Goal: Check status: Check status

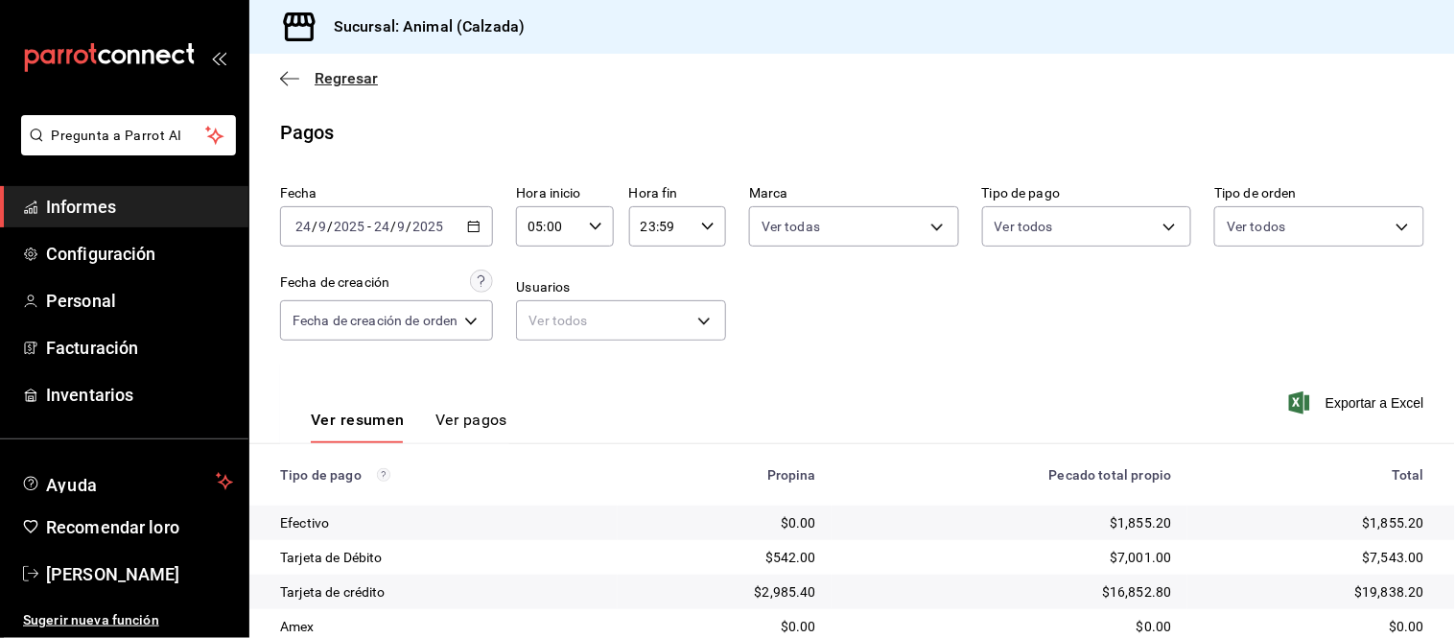
scroll to position [209, 0]
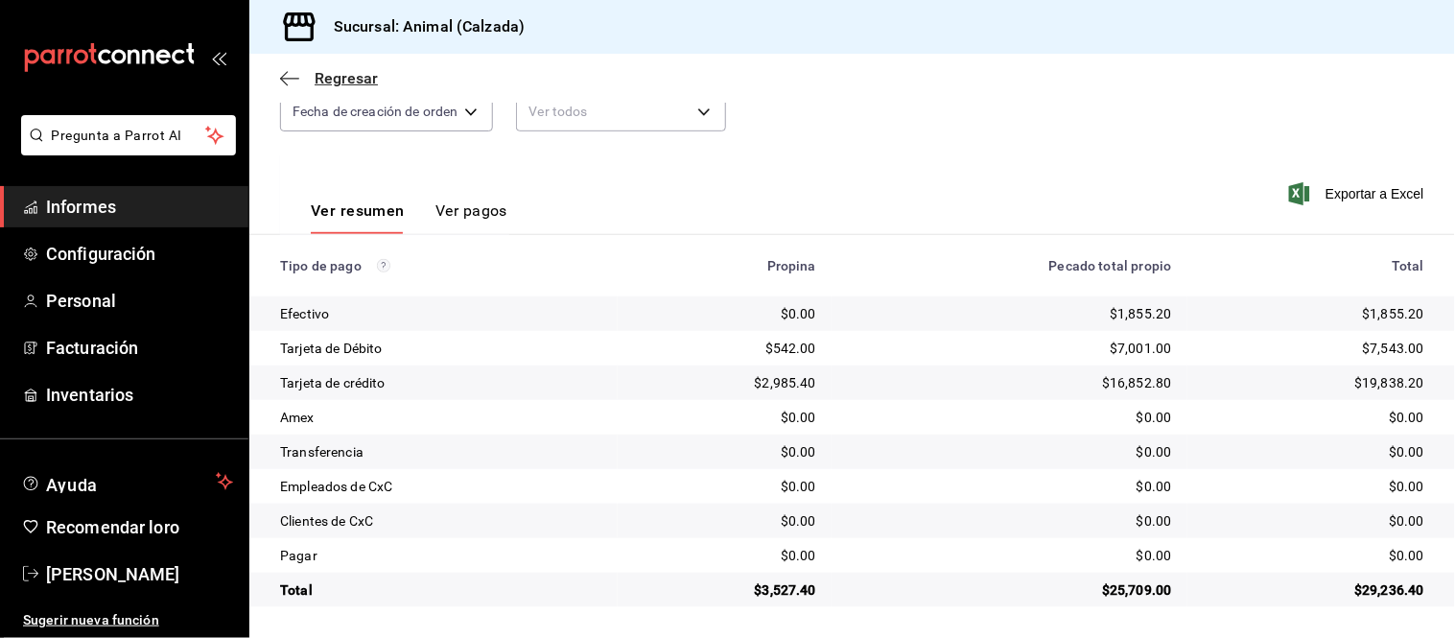
click at [295, 80] on icon "button" at bounding box center [289, 78] width 19 height 17
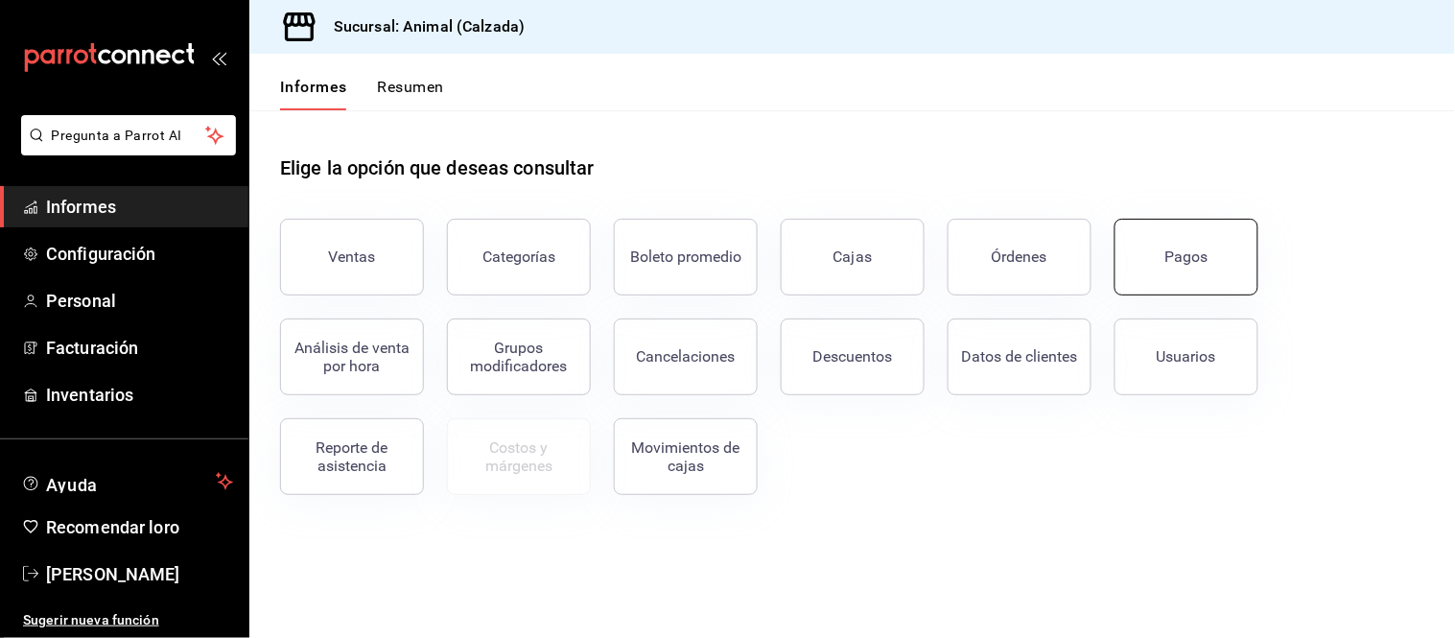
click at [1172, 247] on font "Pagos" at bounding box center [1186, 256] width 43 height 18
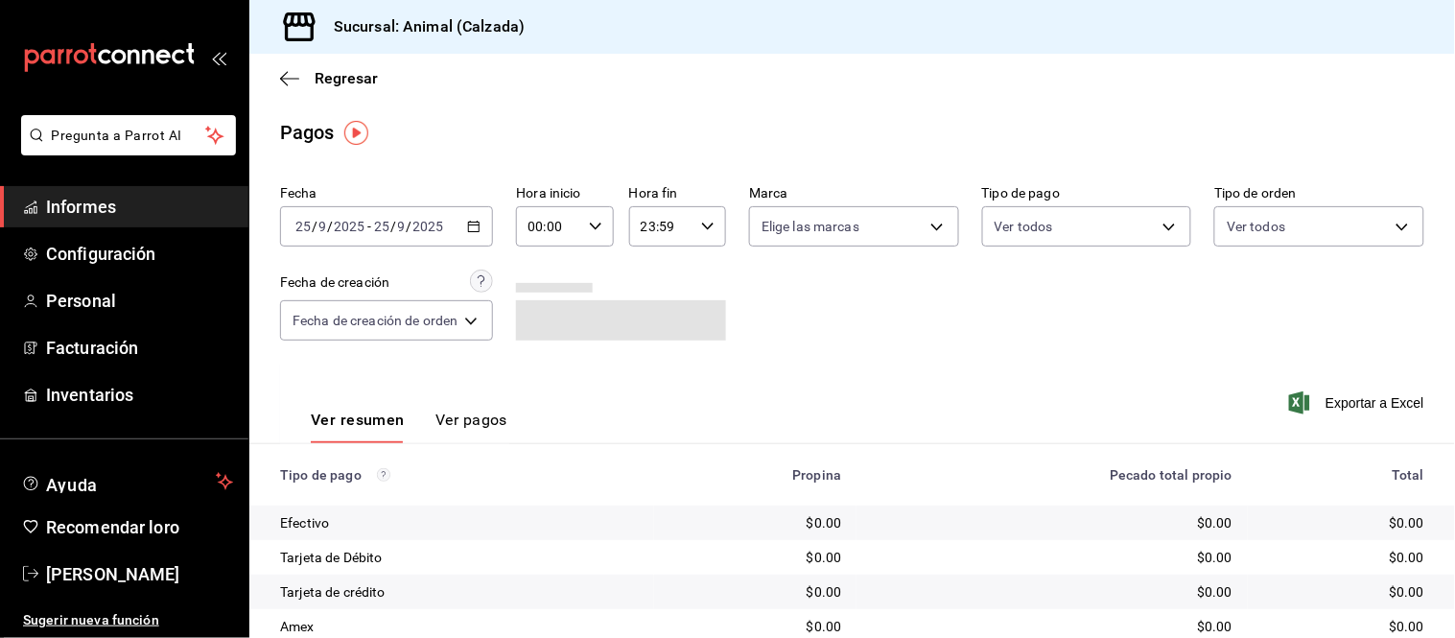
click at [484, 226] on div "[DATE] [DATE] - [DATE] [DATE]" at bounding box center [386, 226] width 213 height 40
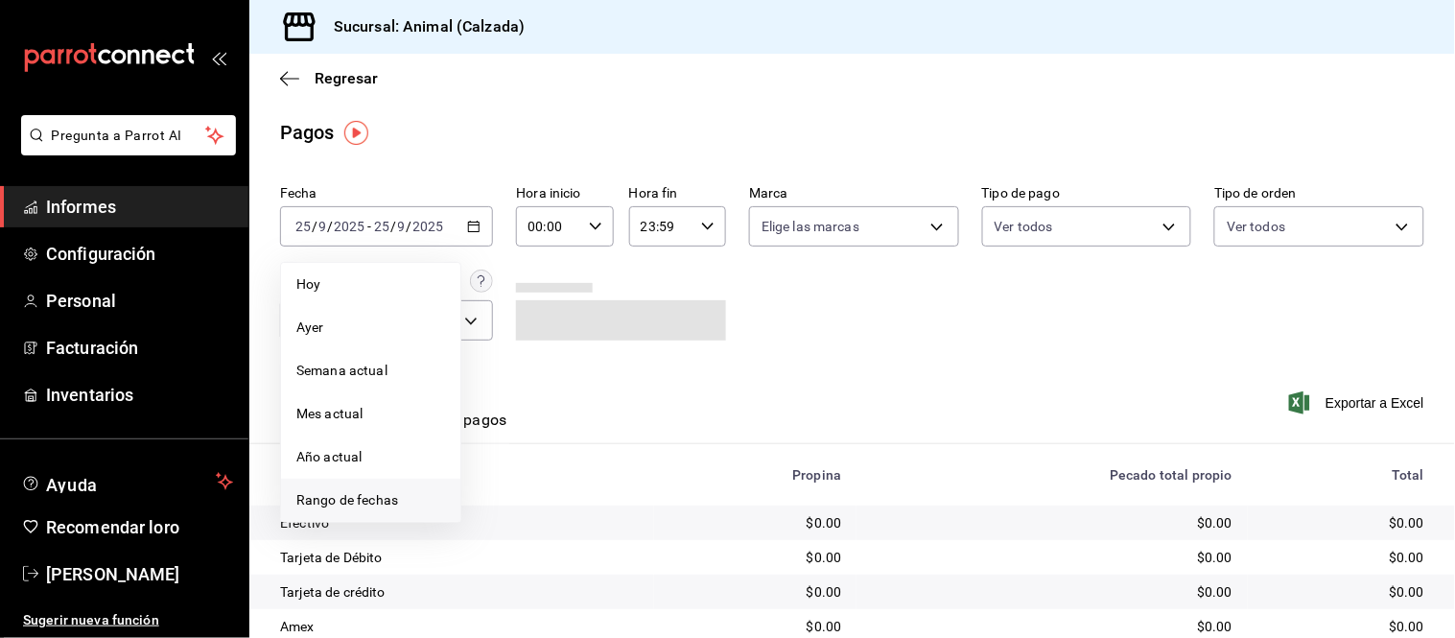
click at [358, 499] on font "Rango de fechas" at bounding box center [347, 499] width 102 height 15
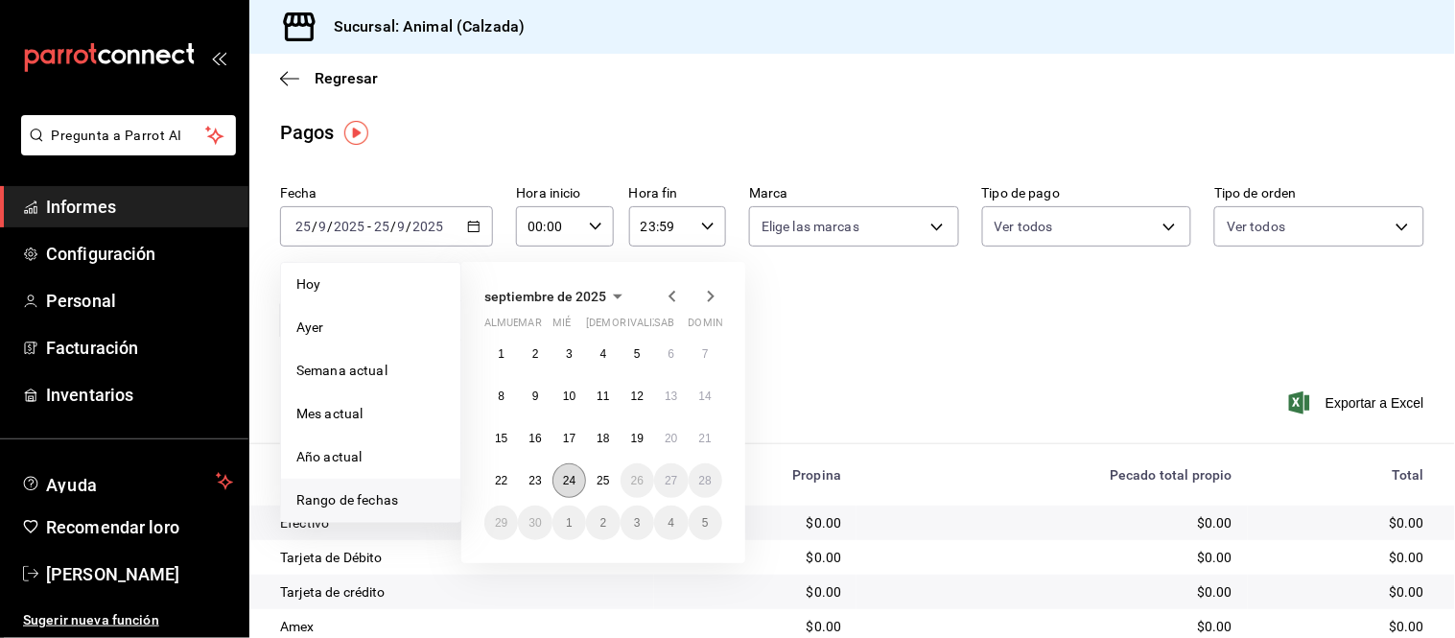
click at [570, 482] on font "24" at bounding box center [569, 480] width 12 height 13
click at [595, 482] on button "25" at bounding box center [603, 480] width 34 height 35
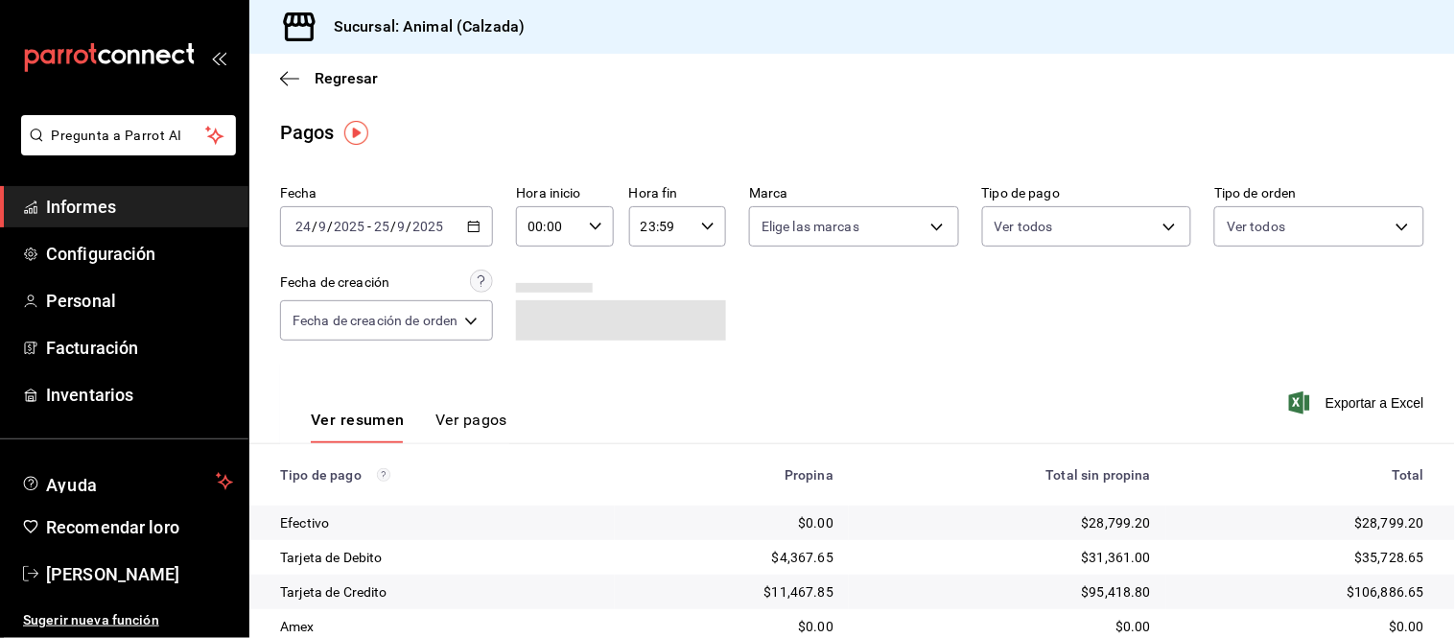
click at [563, 217] on input "00:00" at bounding box center [548, 226] width 64 height 38
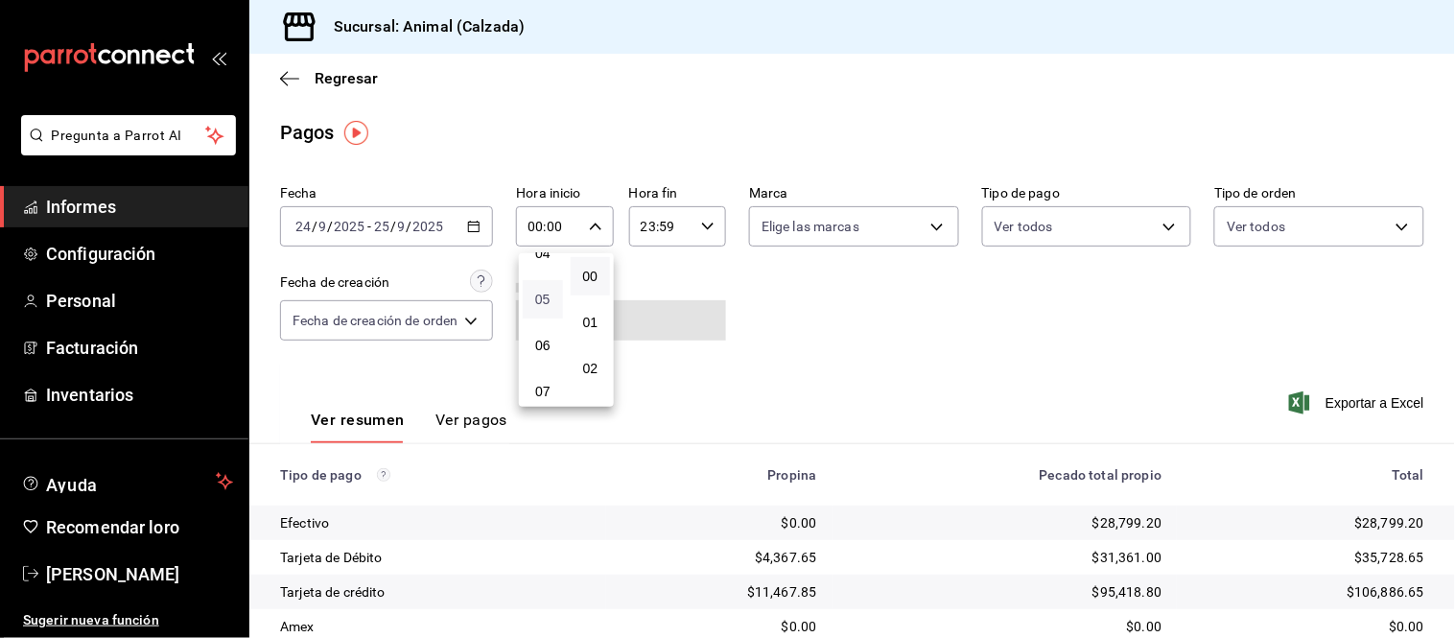
scroll to position [213, 0]
click at [543, 295] on font "05" at bounding box center [542, 293] width 15 height 15
type input "05:00"
click at [685, 226] on div at bounding box center [727, 319] width 1455 height 638
click at [694, 228] on div "23:59 Hora fin" at bounding box center [677, 226] width 97 height 40
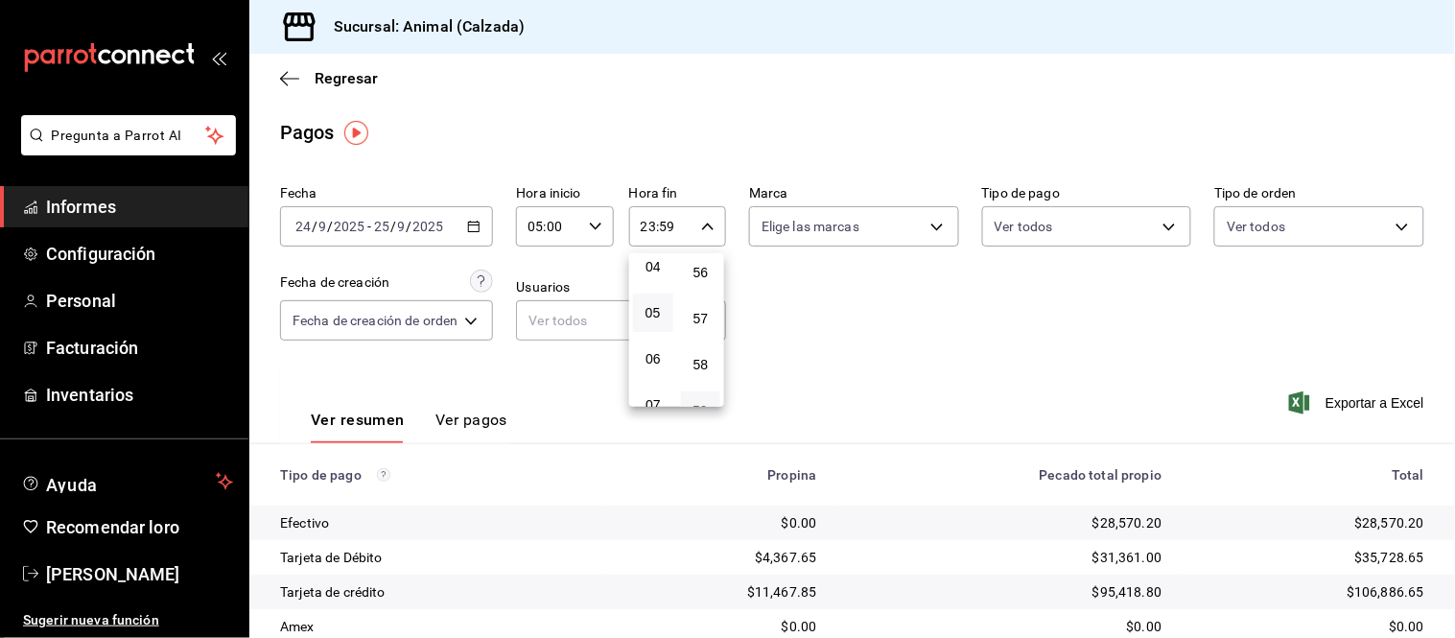
scroll to position [195, 0]
click at [659, 298] on button "05" at bounding box center [653, 312] width 40 height 38
click at [717, 286] on button "00" at bounding box center [701, 276] width 40 height 38
type input "05:00"
click at [817, 236] on div at bounding box center [727, 319] width 1455 height 638
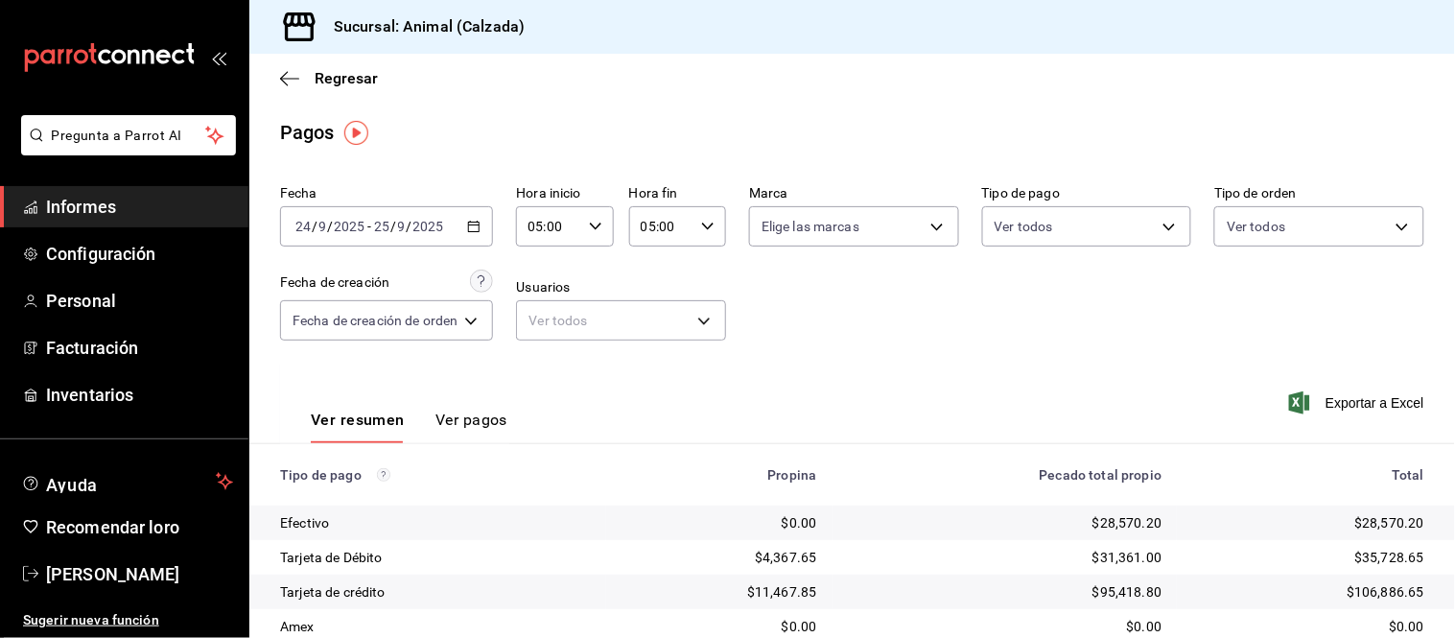
click at [845, 231] on body "Pregunta a Parrot AI Informes Configuración Personal Facturación Inventarios Ay…" at bounding box center [727, 319] width 1455 height 638
click at [840, 279] on li "Ver todas" at bounding box center [849, 299] width 203 height 57
type input "e26472f3-9262-489d-bcba-4c6b034529c7"
checkbox input "true"
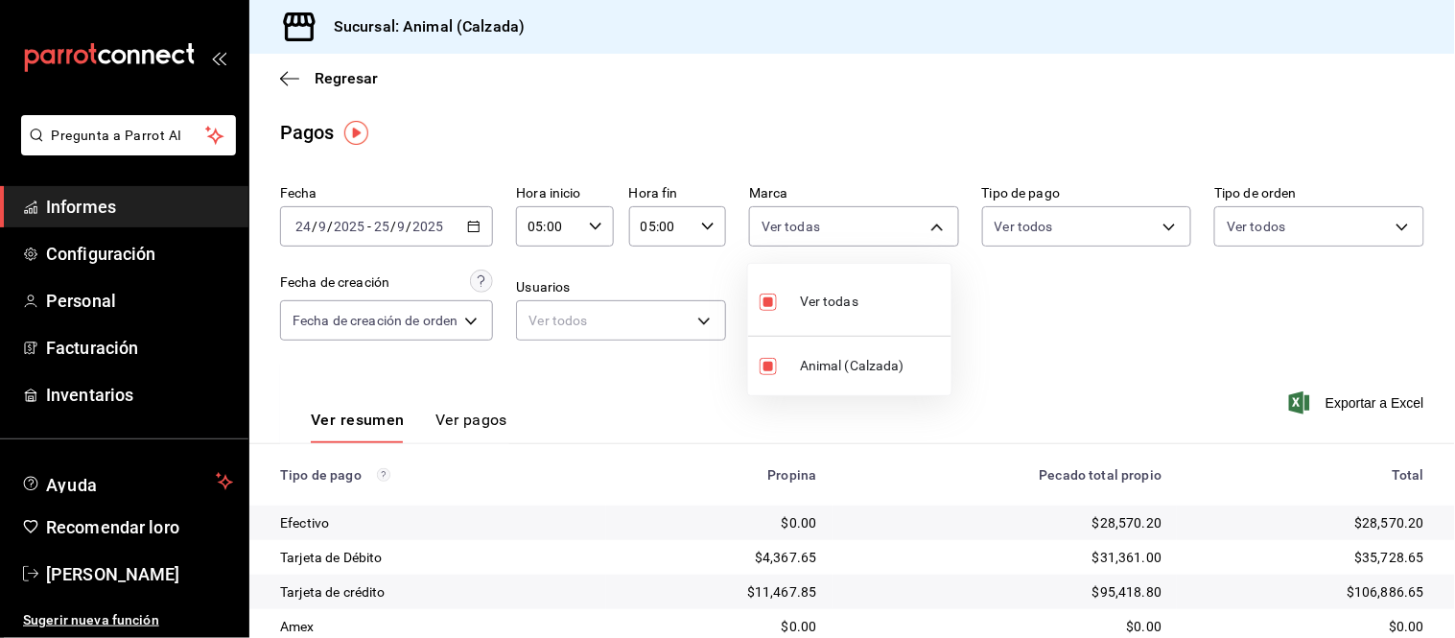
click at [1033, 222] on div at bounding box center [727, 319] width 1455 height 638
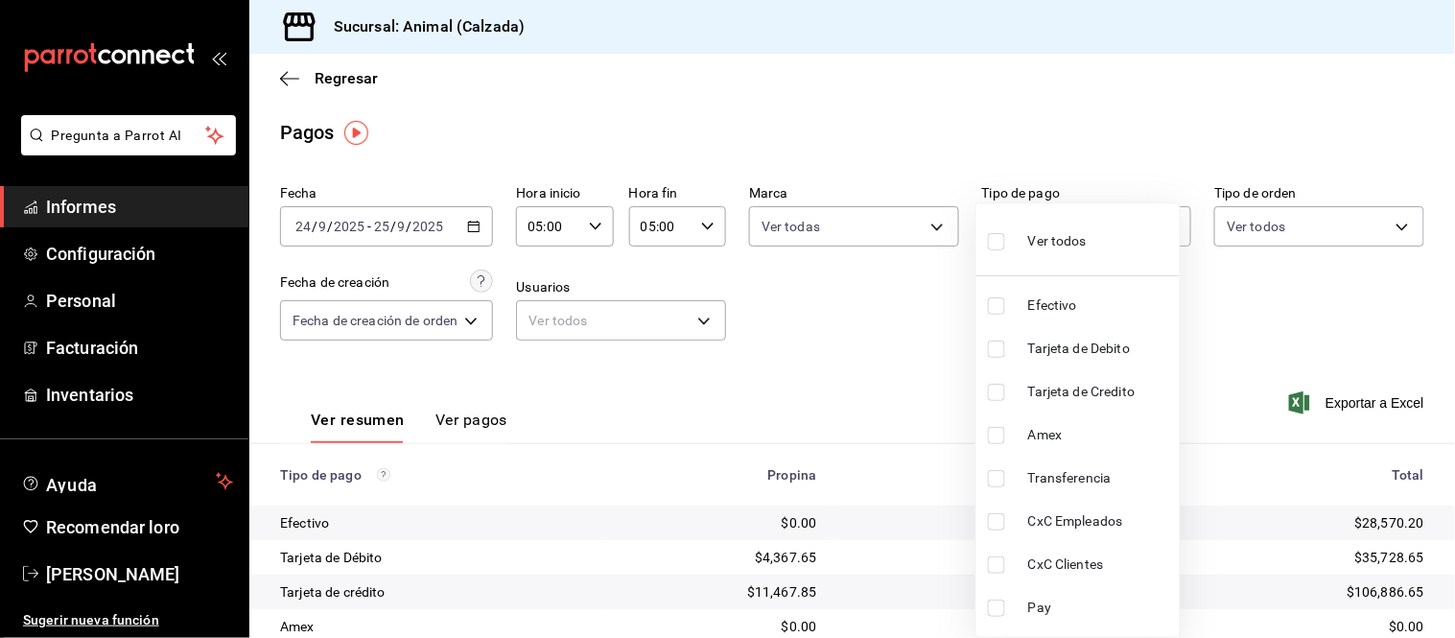
click at [1074, 213] on body "Pregunta a Parrot AI Informes Configuración Personal Facturación Inventarios Ay…" at bounding box center [727, 319] width 1455 height 638
click at [1078, 247] on font "Ver todos" at bounding box center [1057, 240] width 59 height 15
type input "71d89c34-e359-4fcf-89cc-30b2b1e20b29,4005b239-9ab5-4f91-ae38-82730a713f54,af609…"
checkbox input "true"
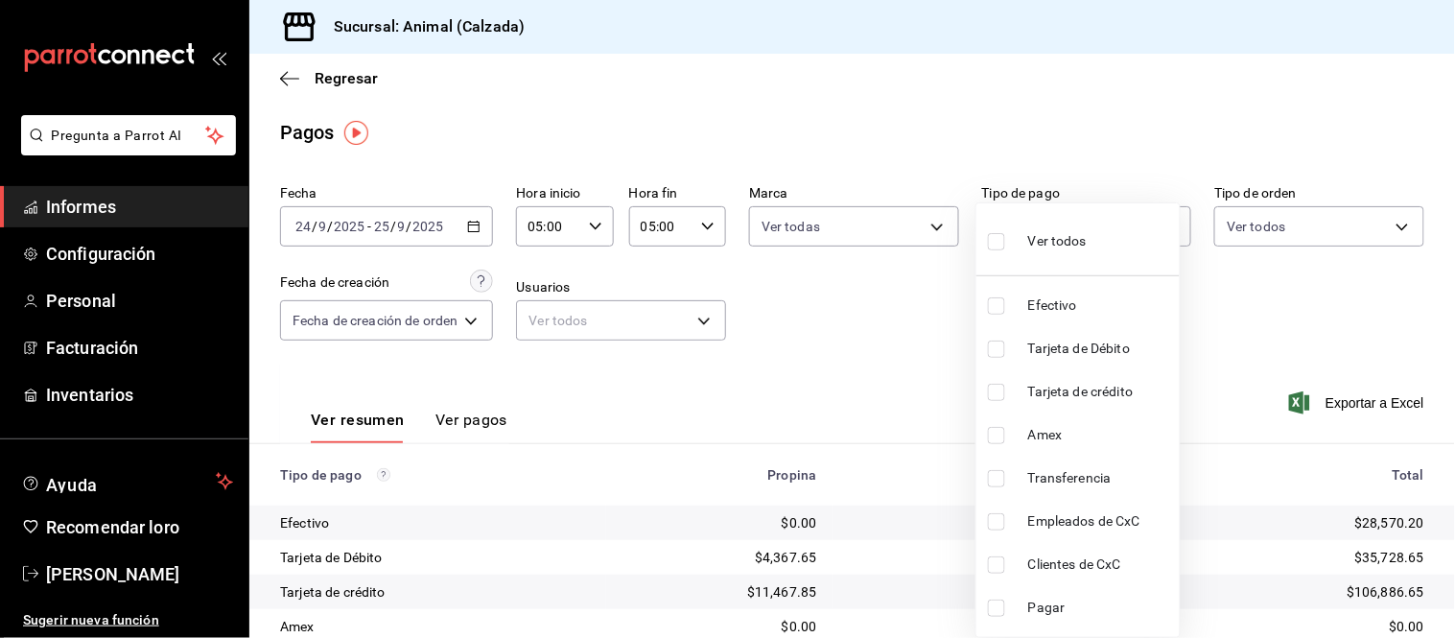
checkbox input "true"
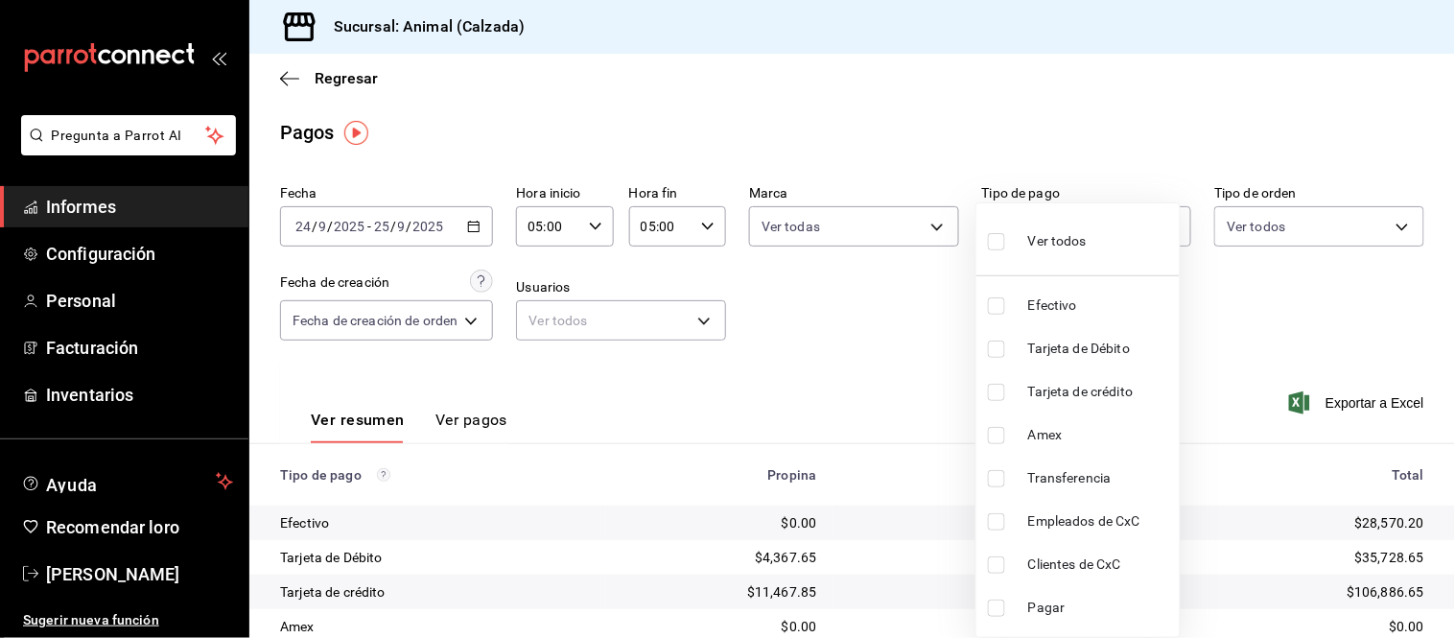
checkbox input "true"
click at [1249, 223] on div at bounding box center [727, 319] width 1455 height 638
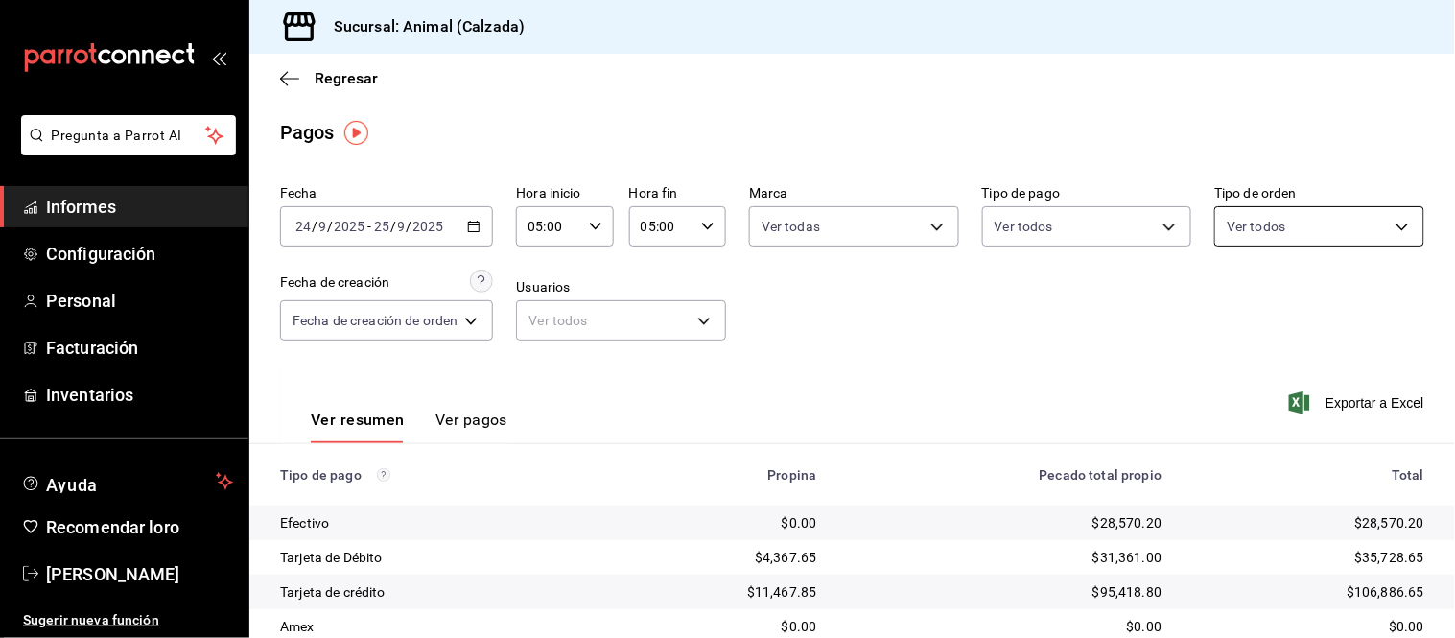
click at [1283, 224] on body "Pregunta a Parrot AI Informes Configuración Personal Facturación Inventarios Ay…" at bounding box center [727, 319] width 1455 height 638
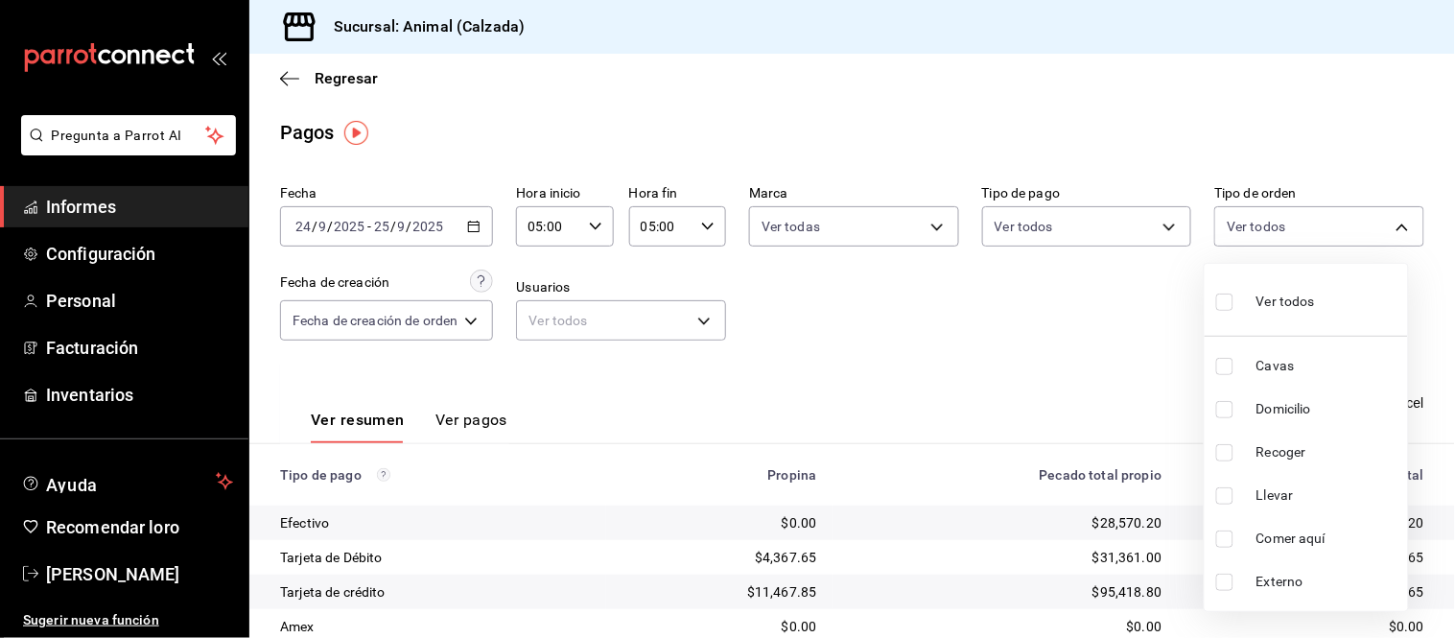
drag, startPoint x: 1295, startPoint y: 293, endPoint x: 1282, endPoint y: 302, distance: 16.5
click at [1295, 299] on font "Ver todos" at bounding box center [1286, 301] width 59 height 15
type input "588630d3-b511-4bba-a729-32472510037f,54b7ae00-ca47-4ec1-b7ff-55842c0a2b62,92293…"
checkbox input "true"
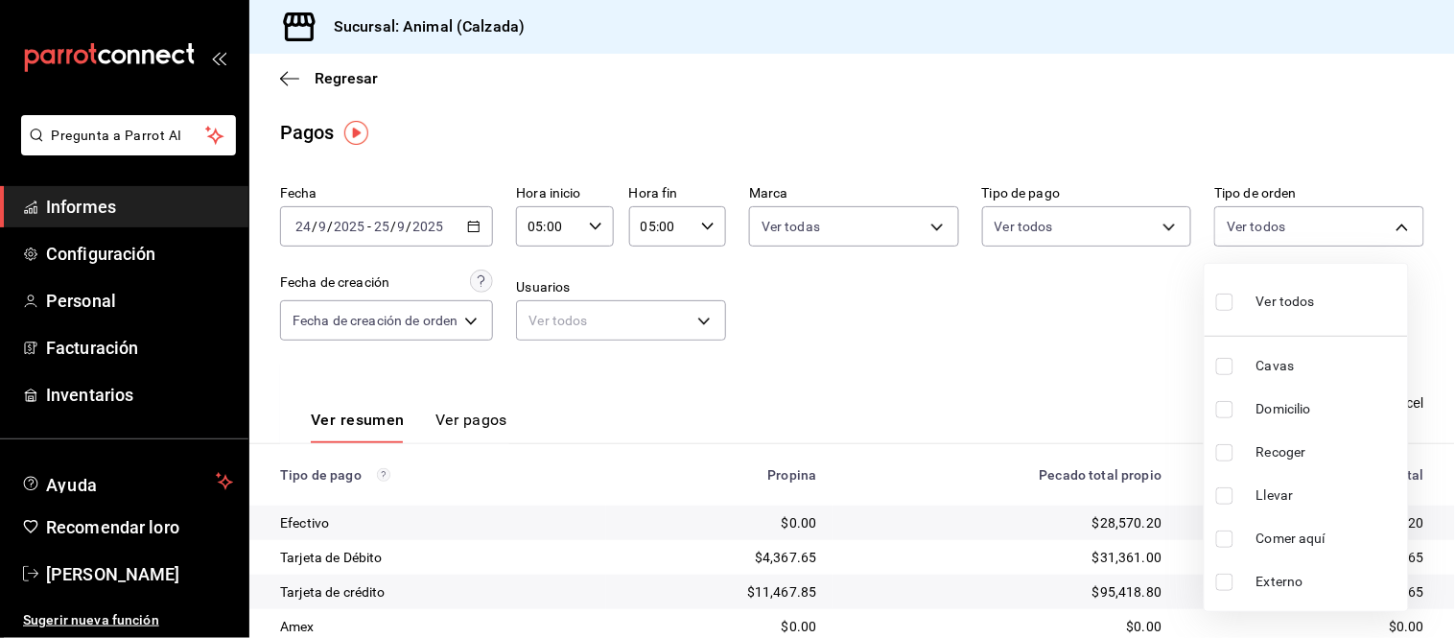
checkbox input "true"
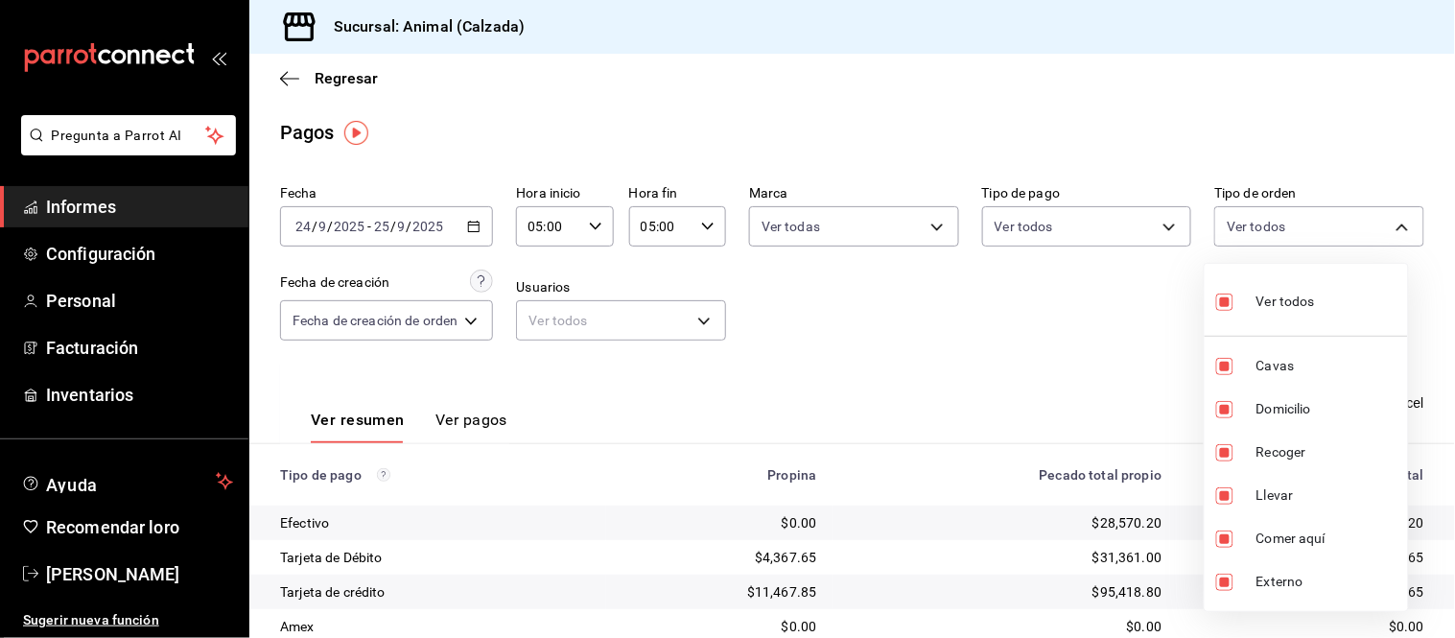
click at [1005, 359] on div at bounding box center [727, 319] width 1455 height 638
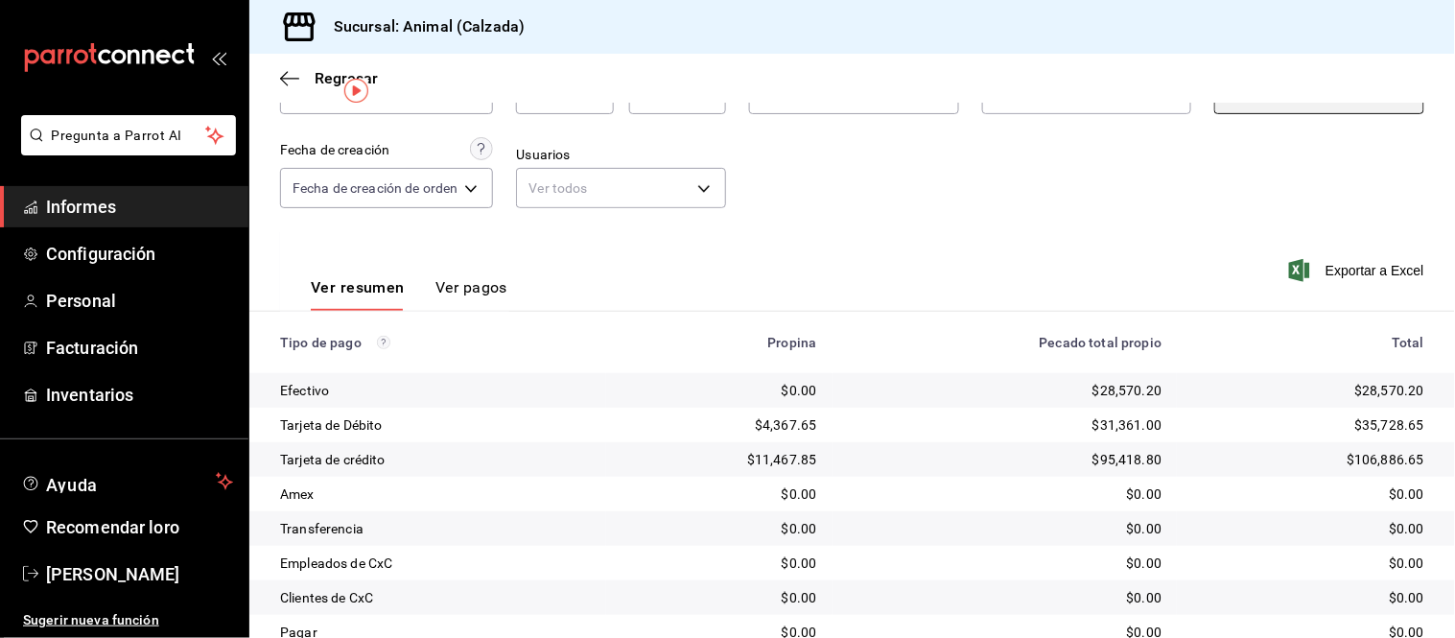
scroll to position [209, 0]
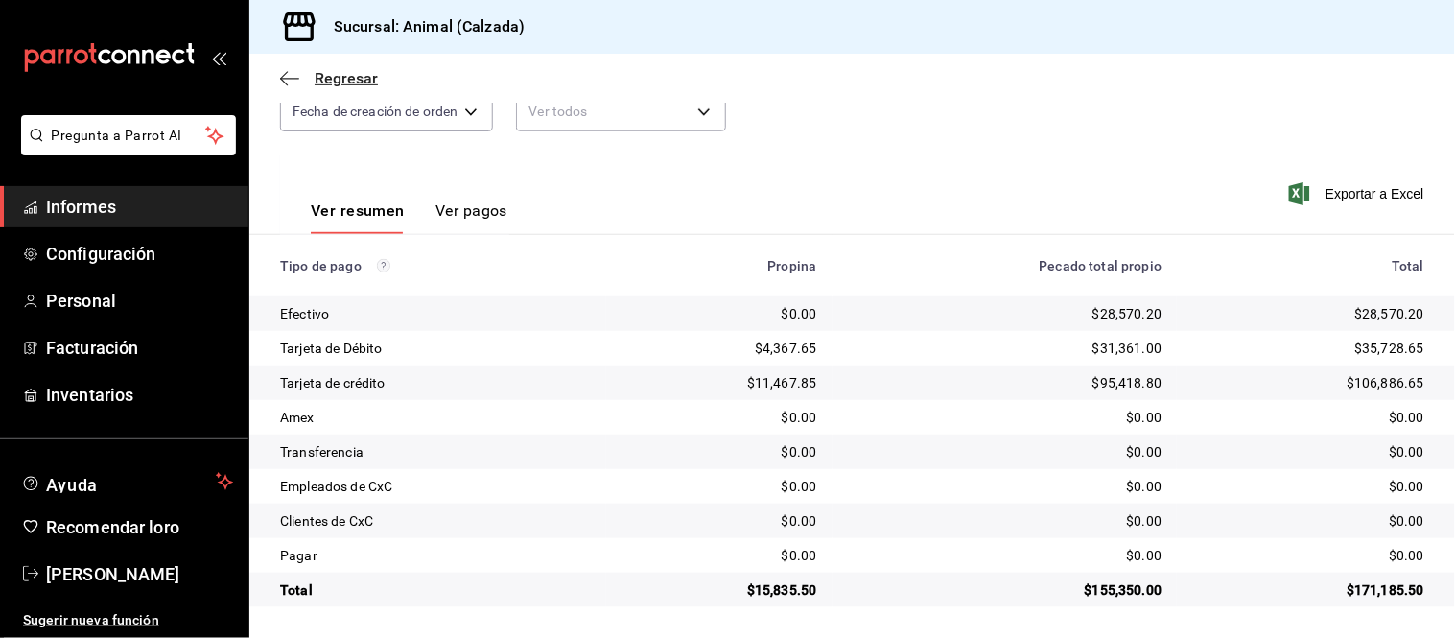
click at [280, 77] on icon "button" at bounding box center [289, 78] width 19 height 17
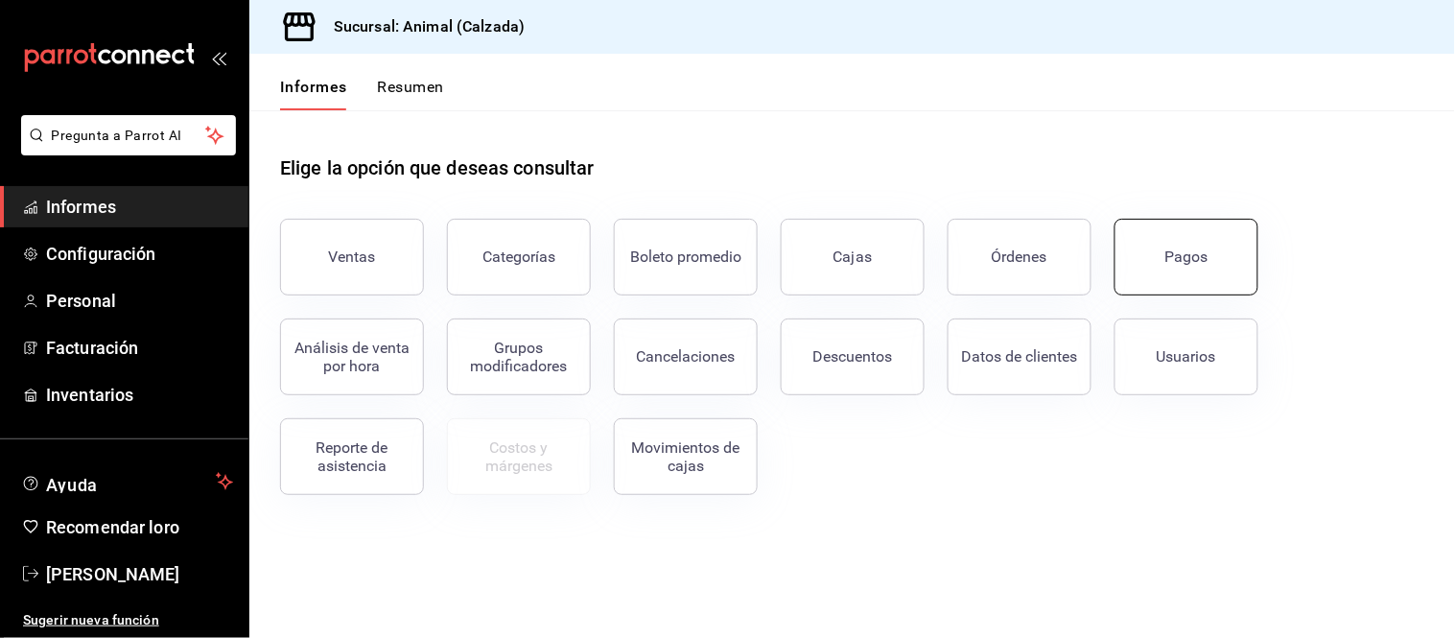
click at [1181, 252] on font "Pagos" at bounding box center [1186, 256] width 43 height 18
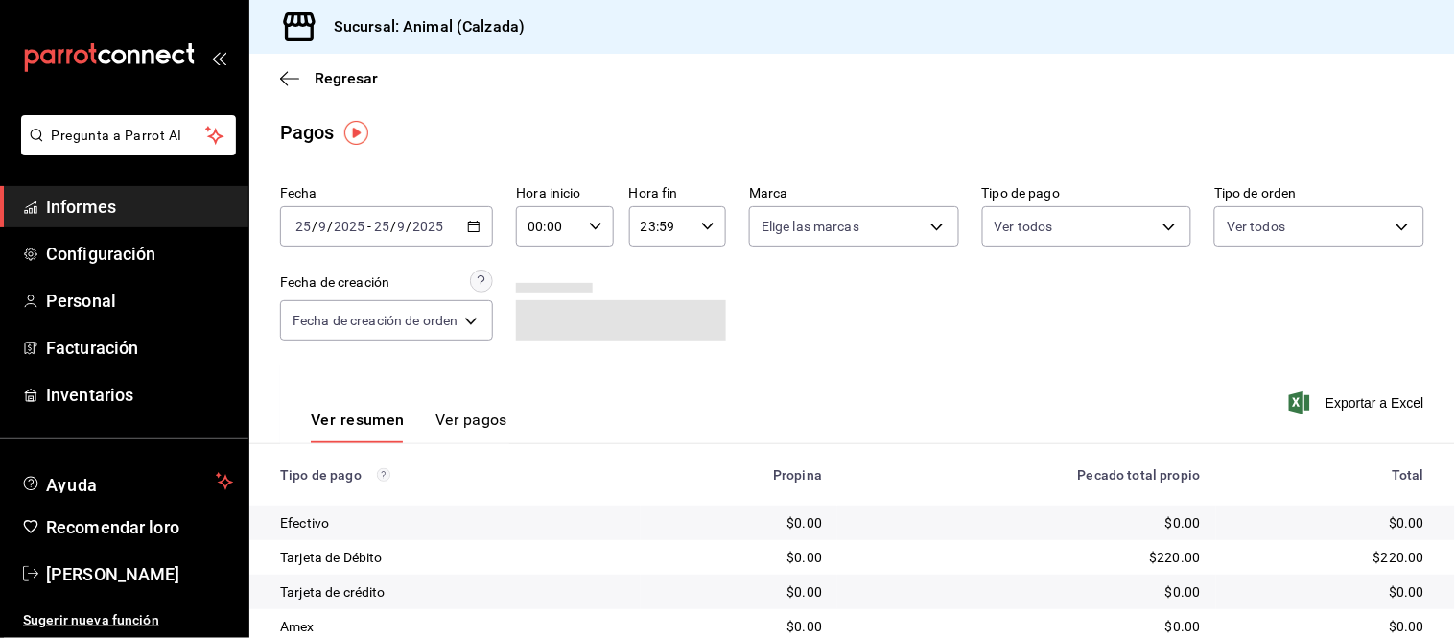
click at [483, 225] on div "[DATE] [DATE] - [DATE] [DATE]" at bounding box center [386, 226] width 213 height 40
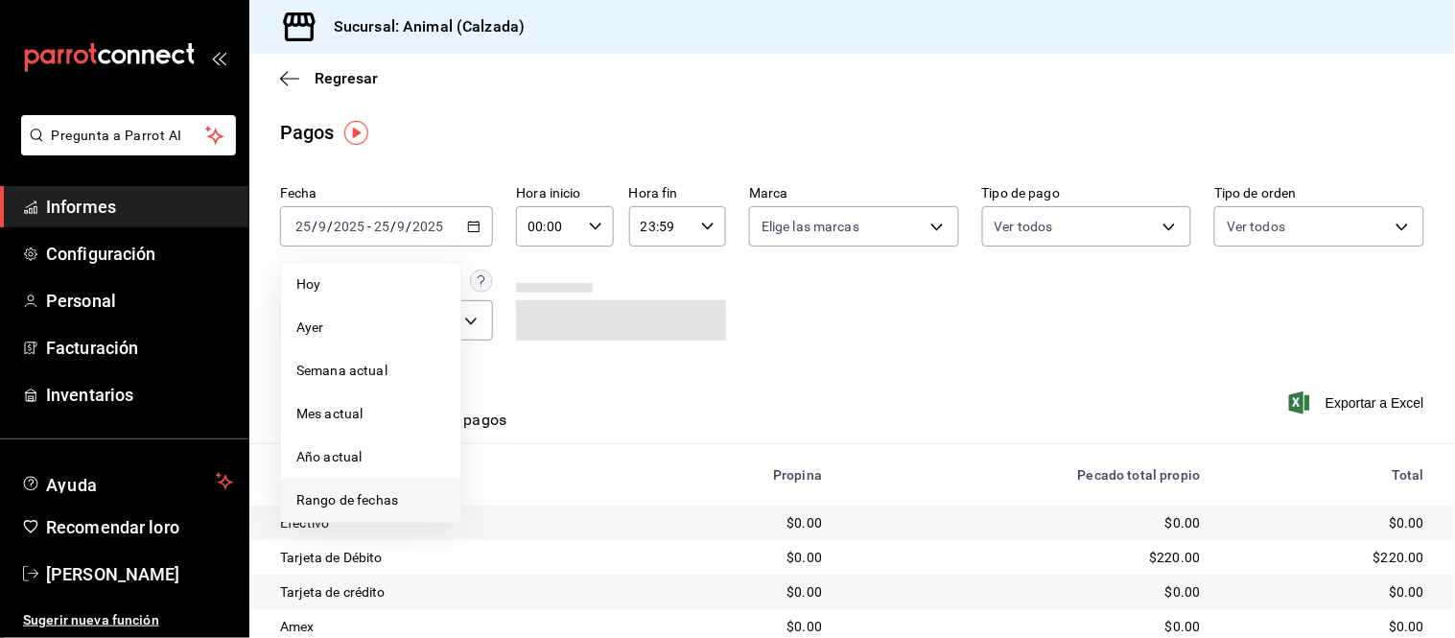
click at [351, 486] on li "Rango de fechas" at bounding box center [370, 500] width 179 height 43
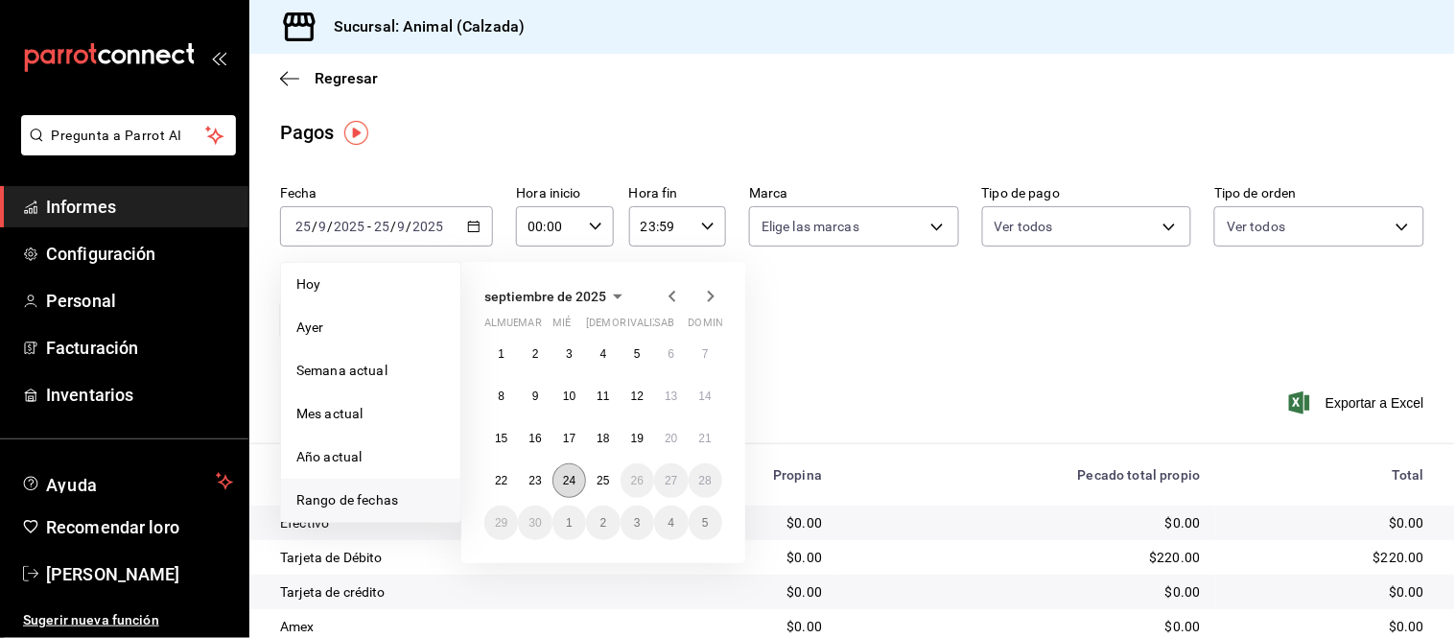
click at [566, 480] on font "24" at bounding box center [569, 480] width 12 height 13
click at [600, 485] on font "25" at bounding box center [603, 480] width 12 height 13
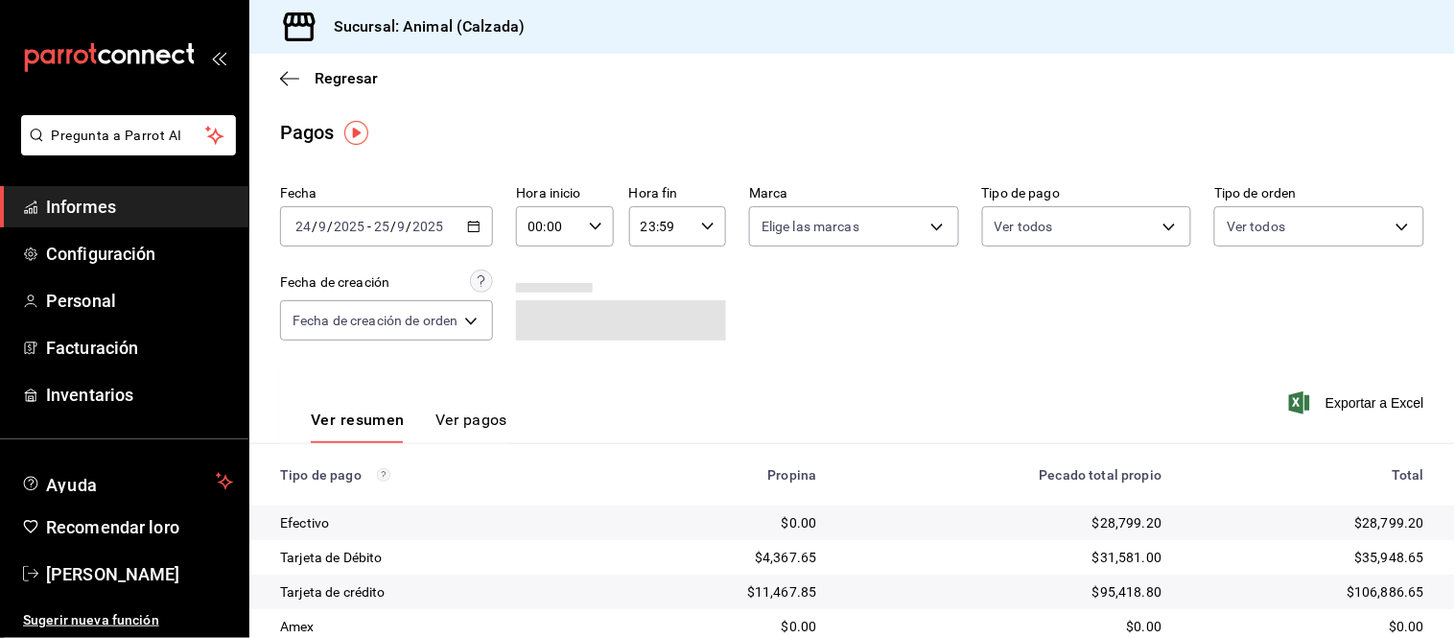
click at [591, 225] on \(Stroke\) "button" at bounding box center [596, 226] width 12 height 7
click at [541, 301] on button "05" at bounding box center [543, 293] width 40 height 38
type input "05:00"
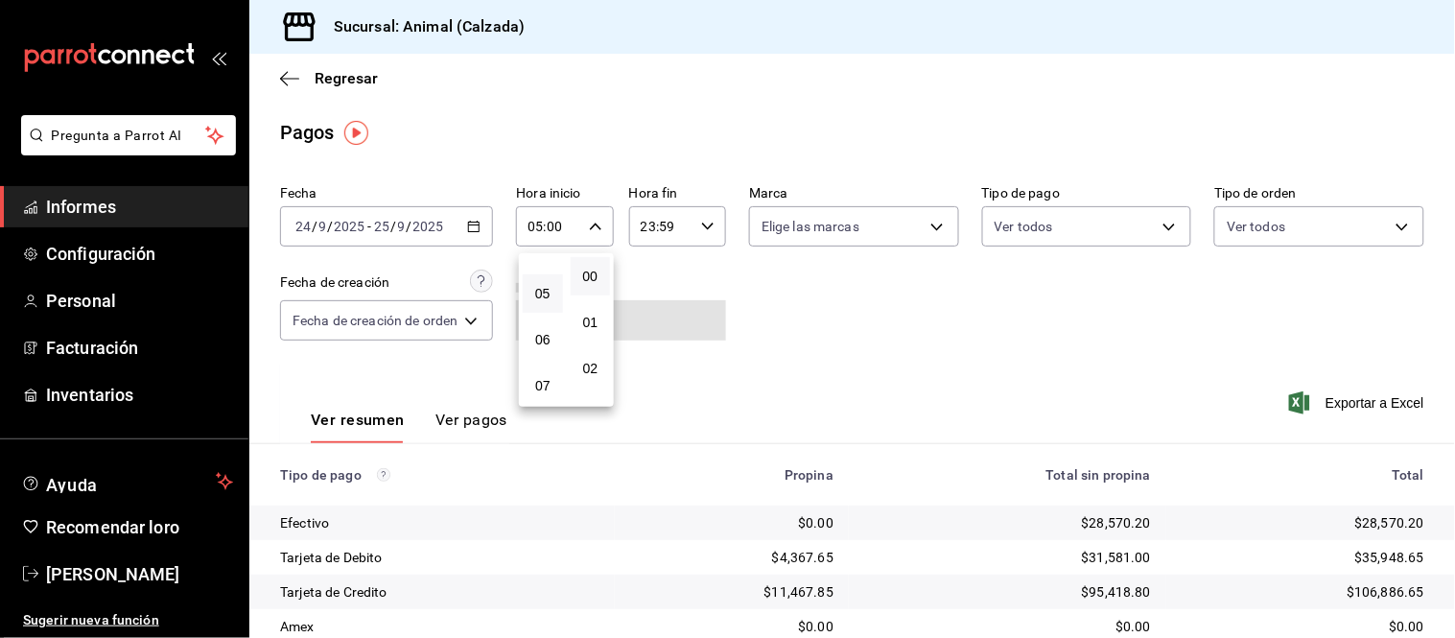
click at [695, 217] on div at bounding box center [727, 319] width 1455 height 638
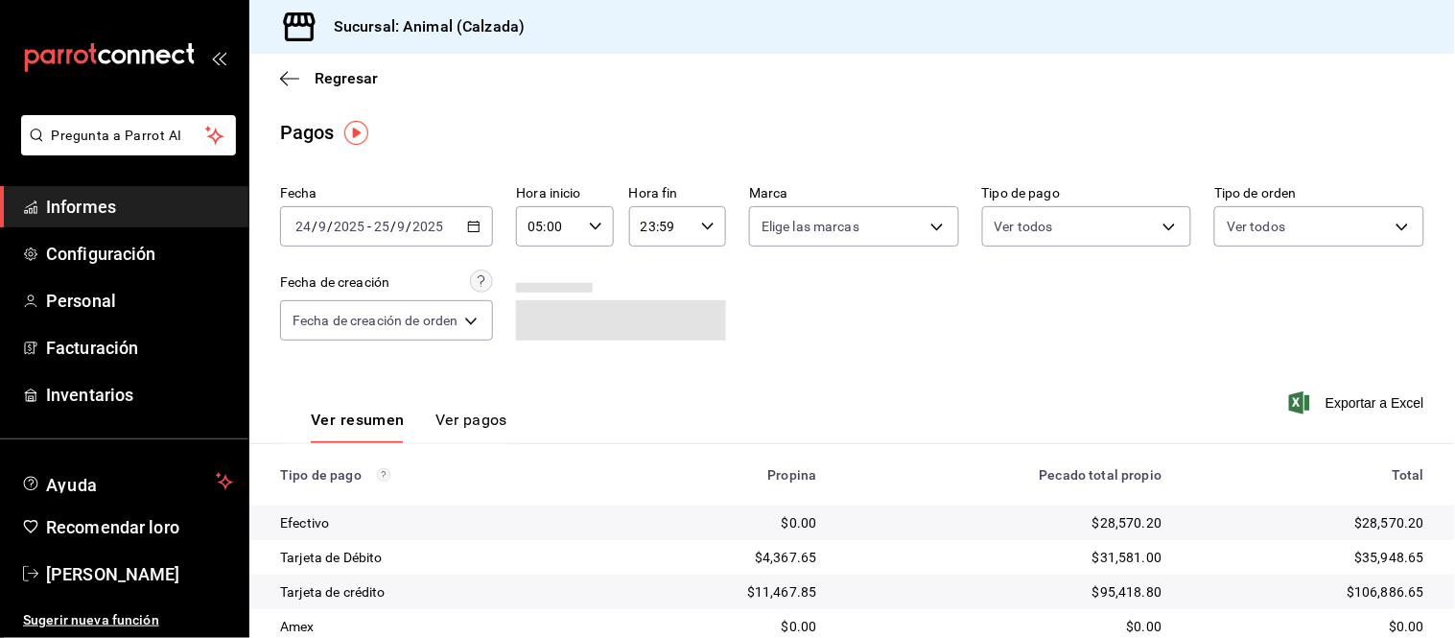
click at [689, 230] on input "23:59" at bounding box center [661, 226] width 64 height 38
click at [650, 392] on font "05" at bounding box center [653, 399] width 15 height 15
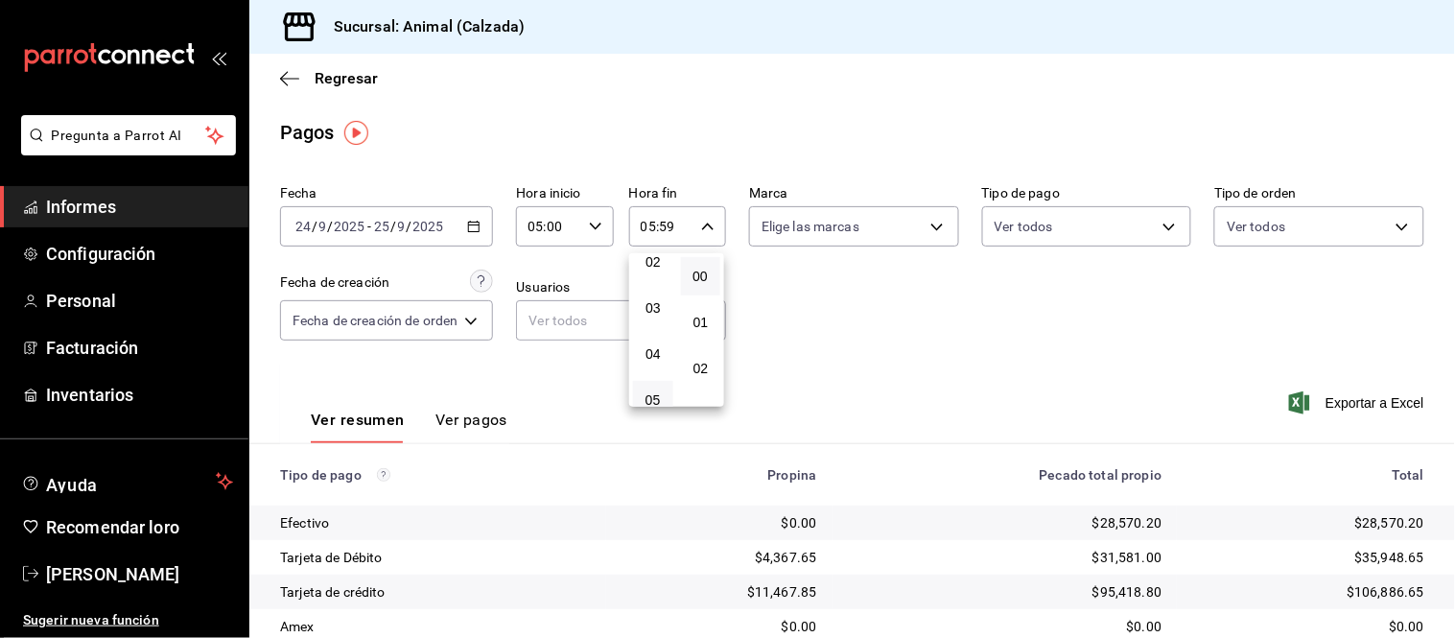
click at [700, 285] on button "00" at bounding box center [701, 276] width 40 height 38
type input "05:00"
click at [861, 223] on div at bounding box center [727, 319] width 1455 height 638
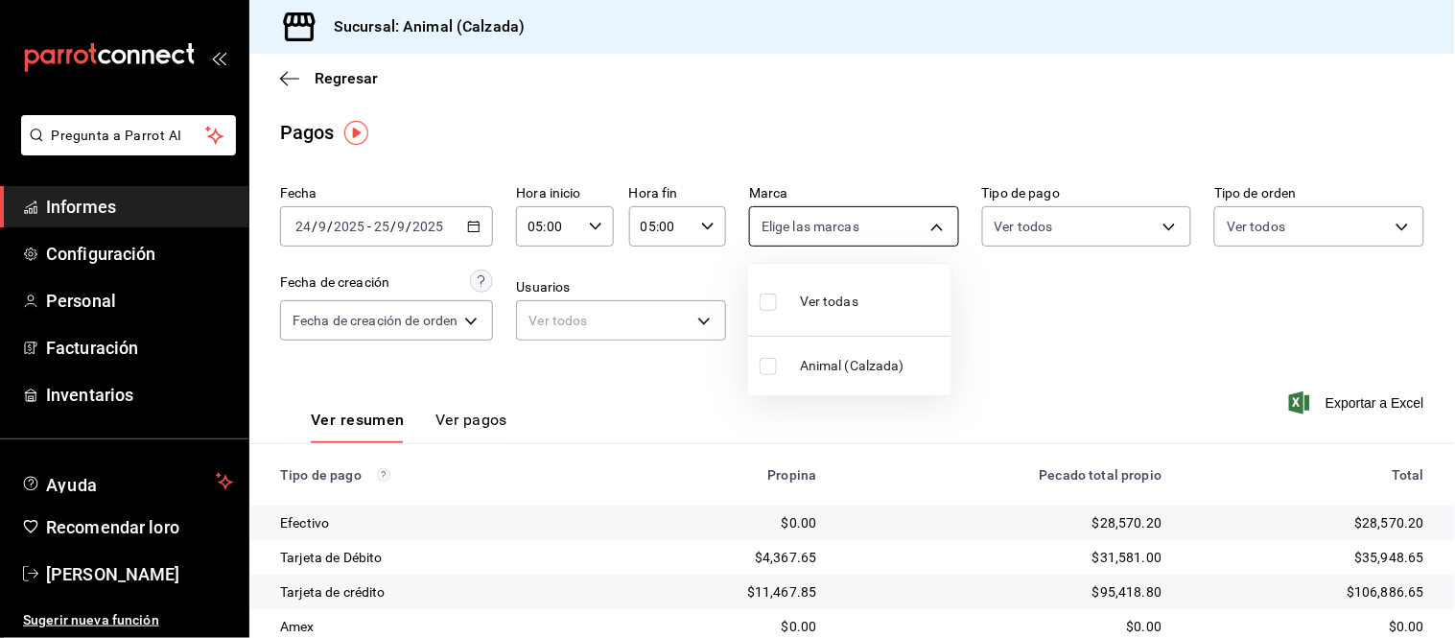
click at [873, 226] on body "Pregunta a Parrot AI Informes Configuración Personal Facturación Inventarios Ay…" at bounding box center [727, 319] width 1455 height 638
click at [856, 321] on li "Ver todas" at bounding box center [849, 299] width 203 height 57
type input "e26472f3-9262-489d-bcba-4c6b034529c7"
checkbox input "true"
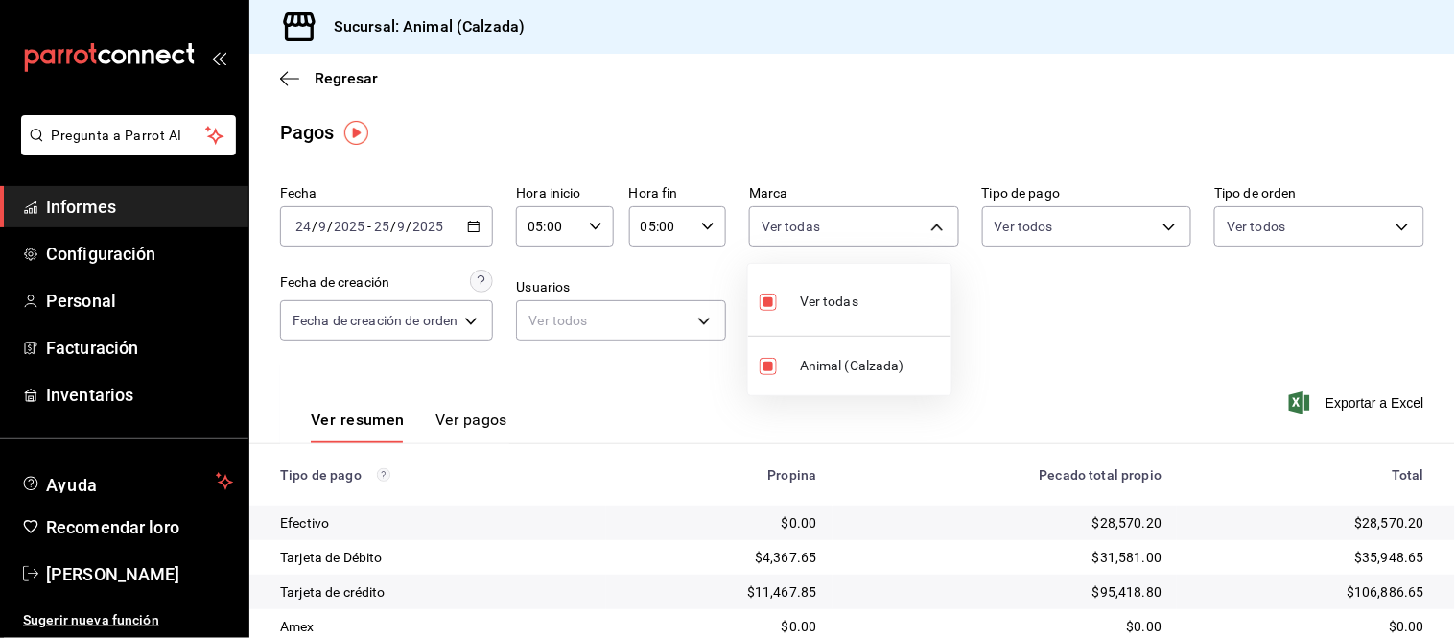
click at [1046, 235] on div at bounding box center [727, 319] width 1455 height 638
click at [1056, 222] on body "Pregunta a Parrot AI Informes Configuración Personal Facturación Inventarios Ay…" at bounding box center [727, 319] width 1455 height 638
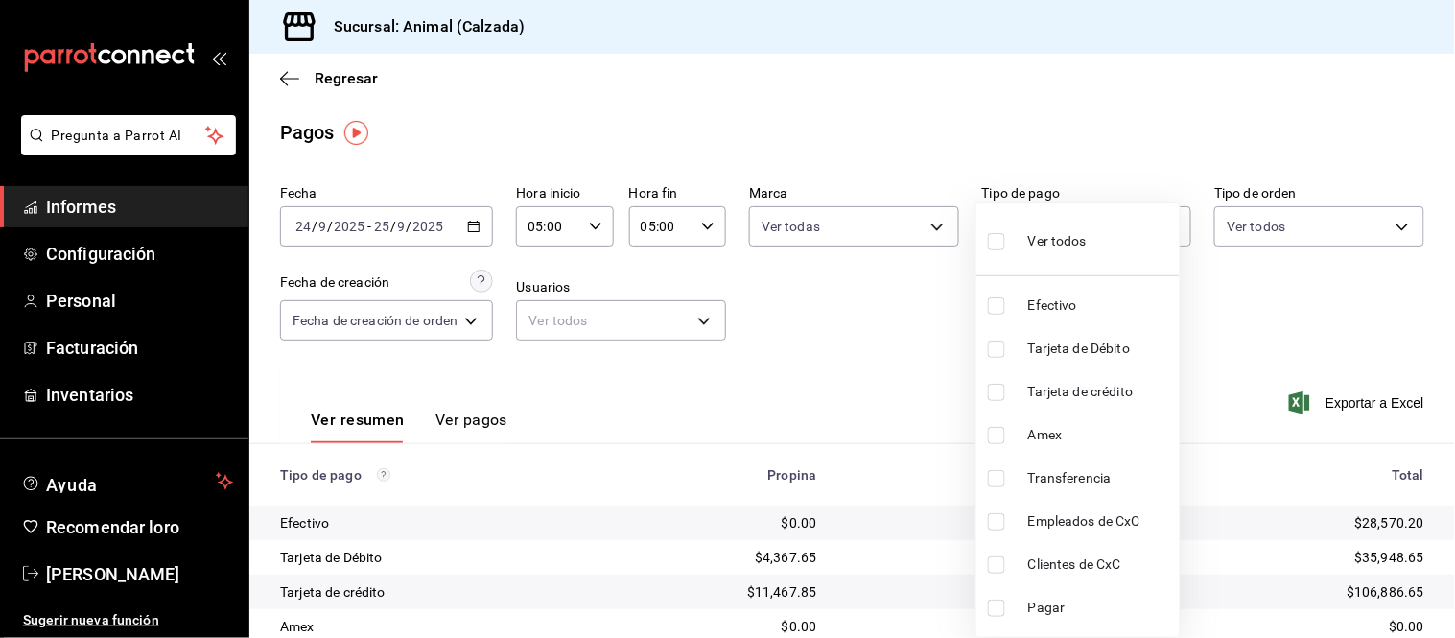
click at [1048, 240] on font "Ver todos" at bounding box center [1057, 240] width 59 height 15
type input "71d89c34-e359-4fcf-89cc-30b2b1e20b29,4005b239-9ab5-4f91-ae38-82730a713f54,af609…"
checkbox input "true"
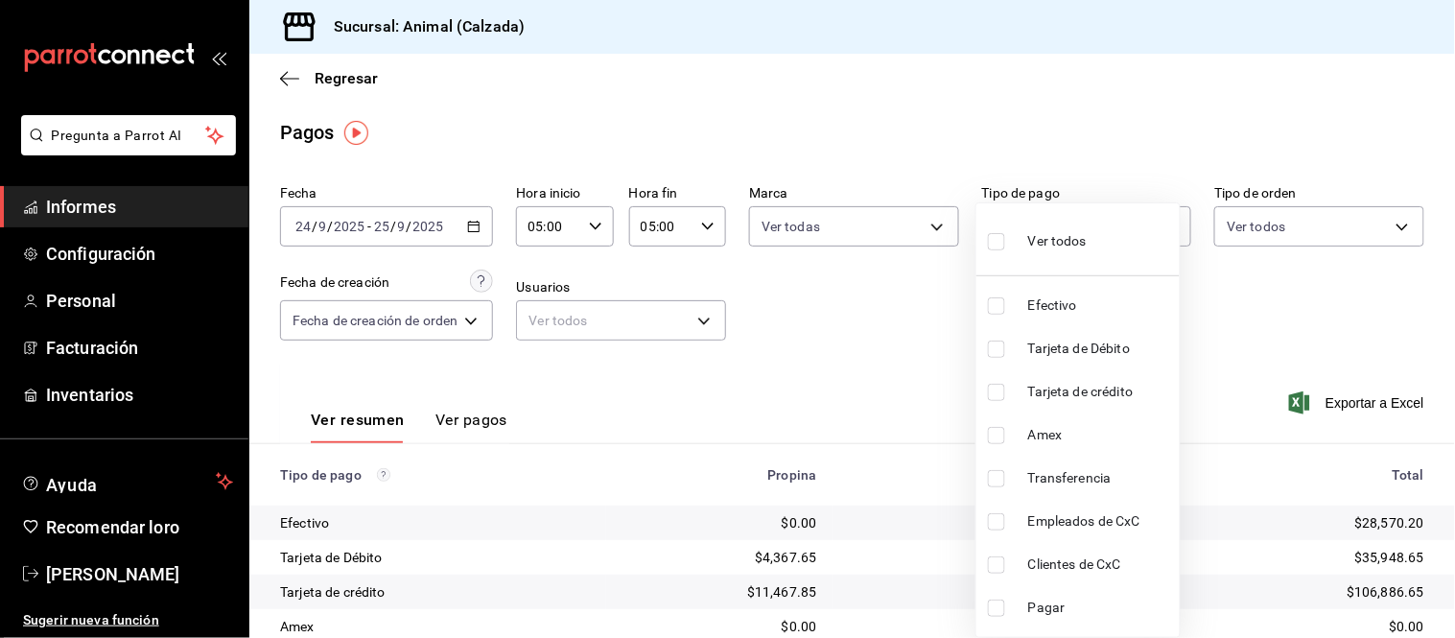
checkbox input "true"
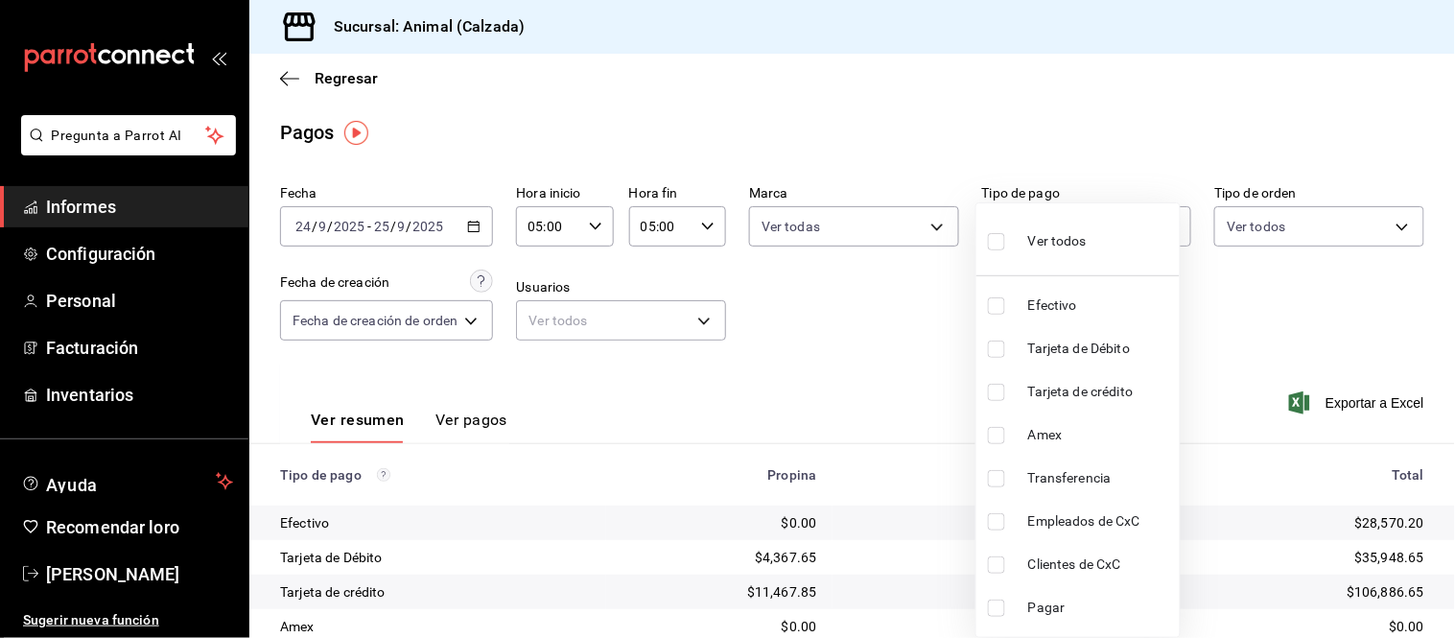
checkbox input "true"
click at [1293, 224] on div at bounding box center [727, 319] width 1455 height 638
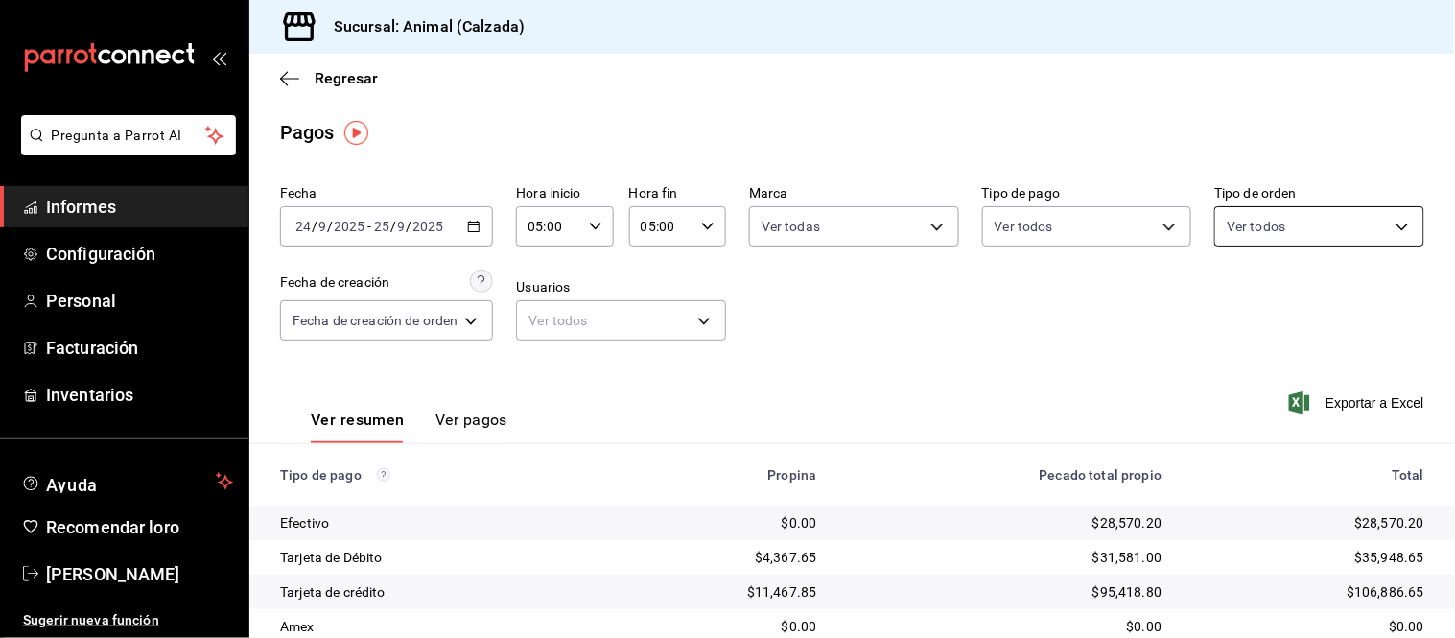
click at [1289, 227] on body "Pregunta a Parrot AI Informes Configuración Personal Facturación Inventarios Ay…" at bounding box center [727, 319] width 1455 height 638
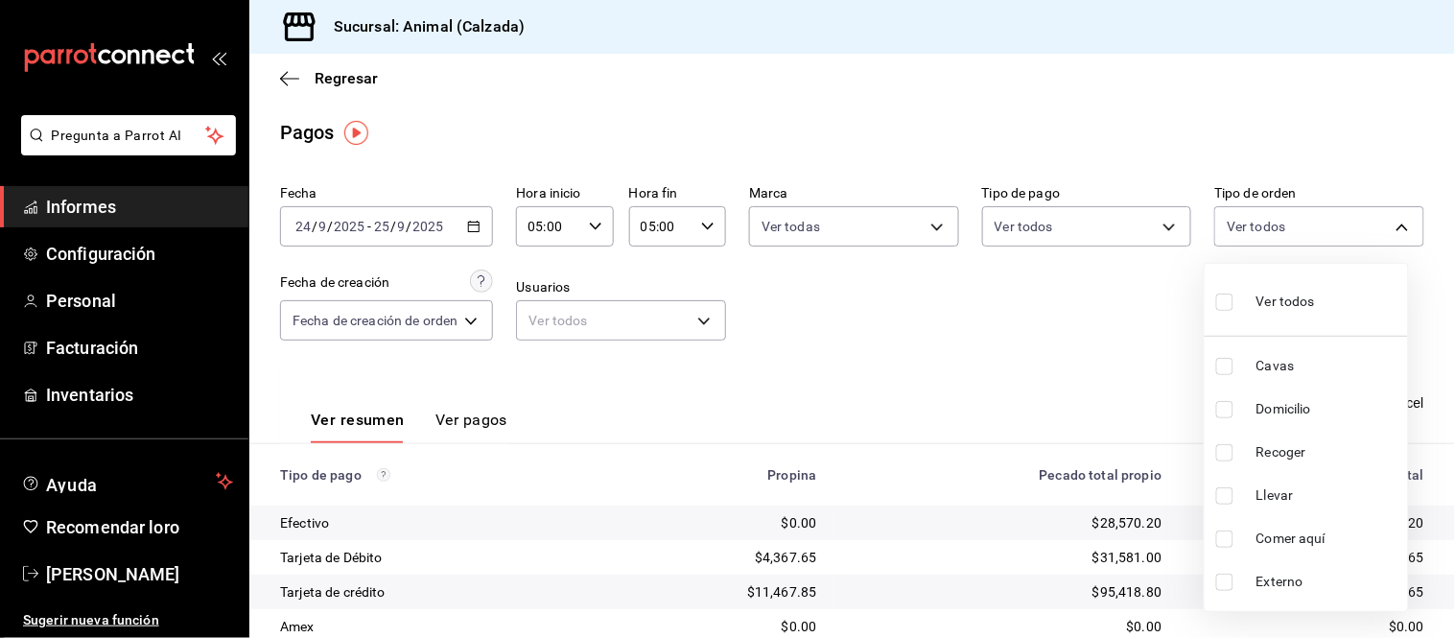
click at [1263, 300] on font "Ver todos" at bounding box center [1286, 301] width 59 height 15
type input "588630d3-b511-4bba-a729-32472510037f,54b7ae00-ca47-4ec1-b7ff-55842c0a2b62,92293…"
checkbox input "true"
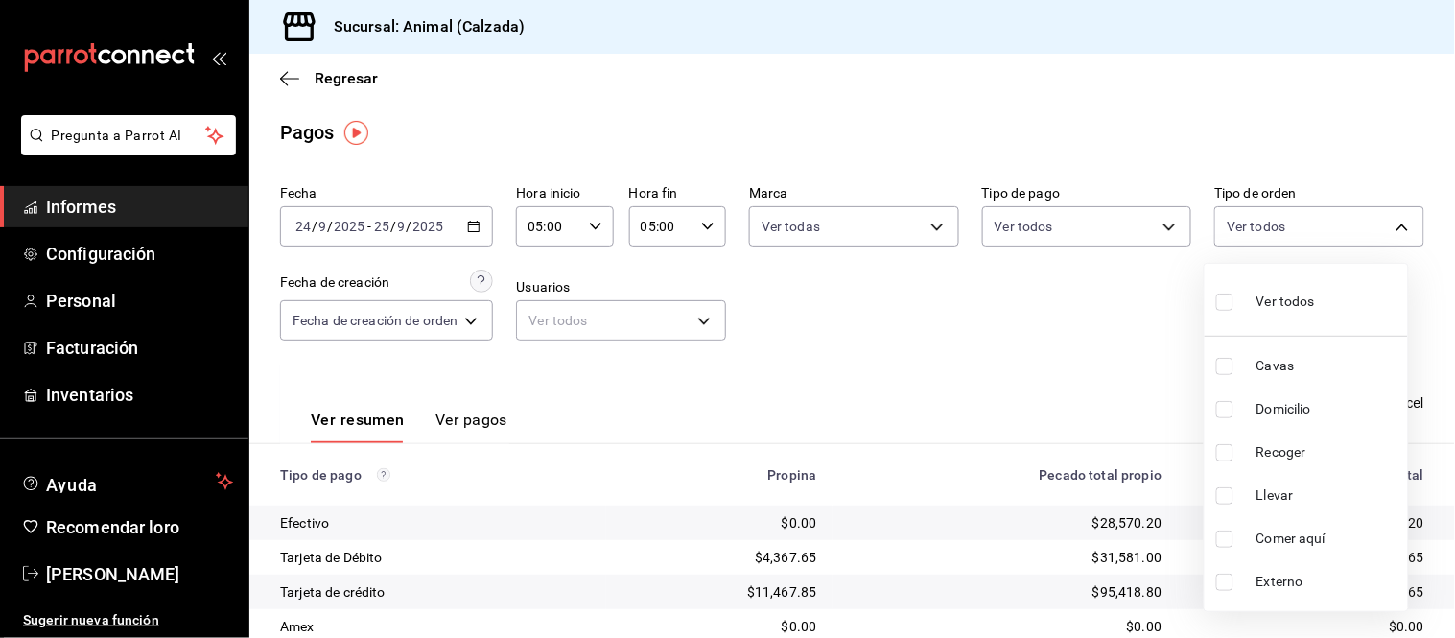
checkbox input "true"
click at [1092, 315] on div at bounding box center [727, 319] width 1455 height 638
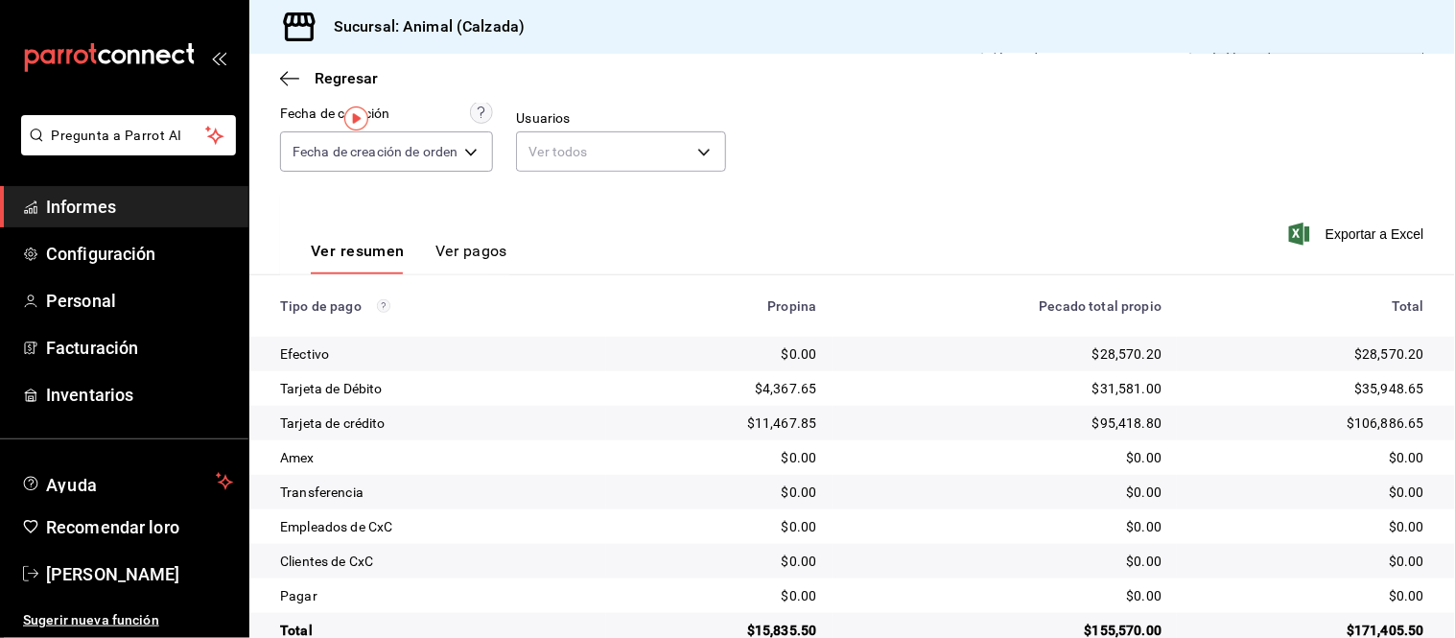
scroll to position [209, 0]
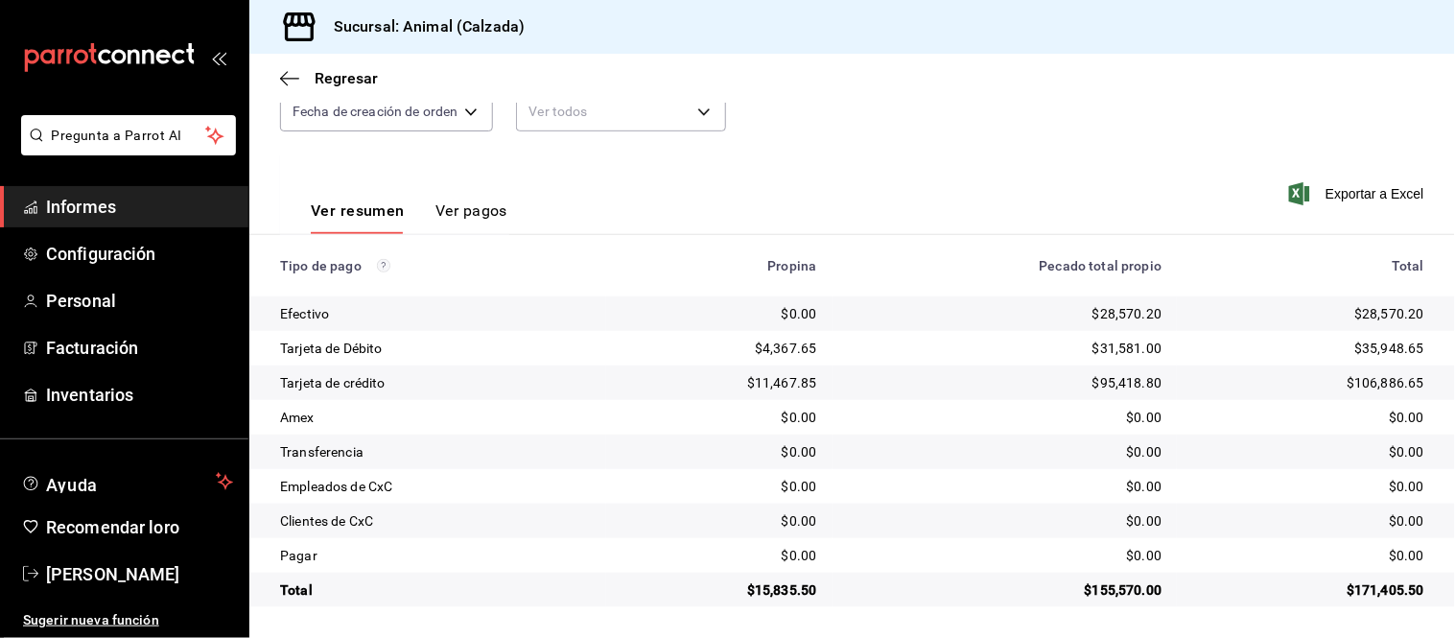
click at [1396, 349] on font "$35,948.65" at bounding box center [1390, 348] width 70 height 15
